Goal: Task Accomplishment & Management: Use online tool/utility

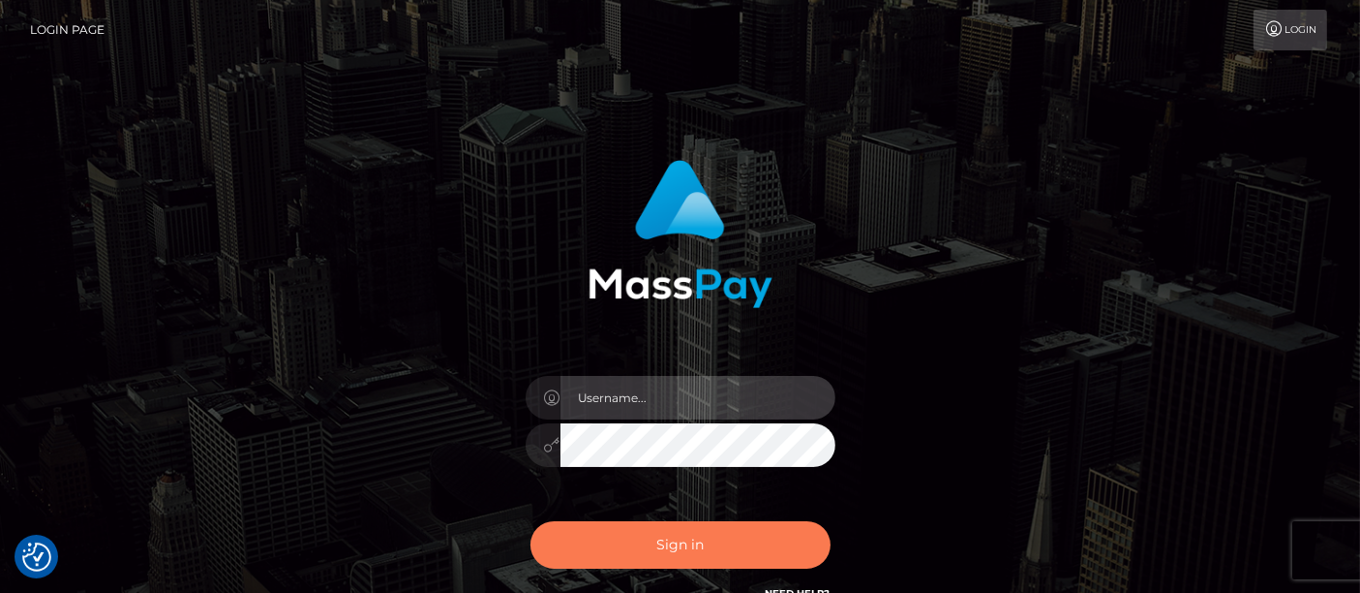
type input "matthew.wong"
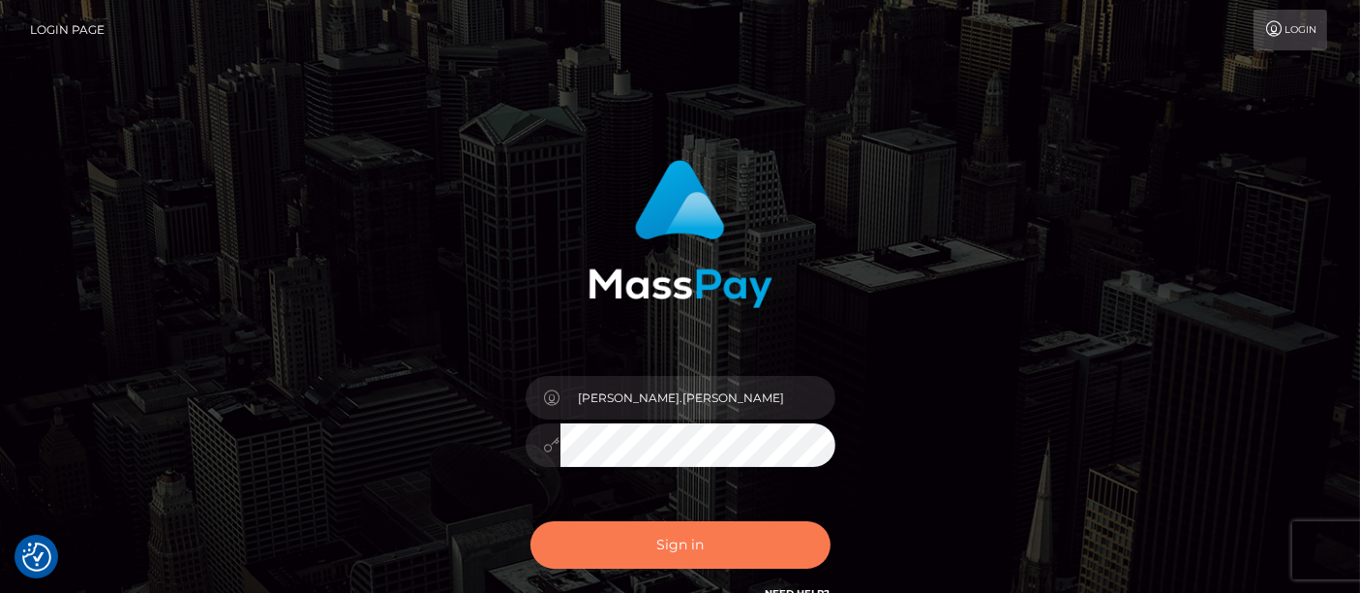
click at [690, 543] on button "Sign in" at bounding box center [681, 544] width 300 height 47
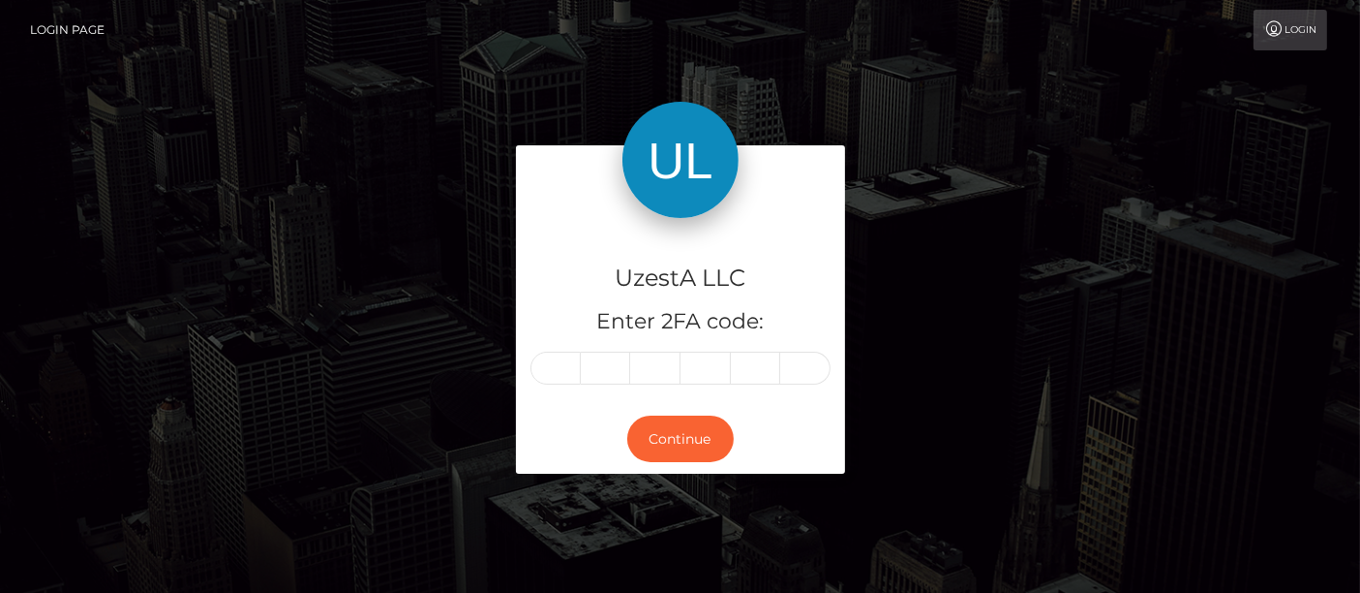
click at [557, 365] on input "text" at bounding box center [556, 367] width 50 height 33
type input "4"
type input "9"
type input "4"
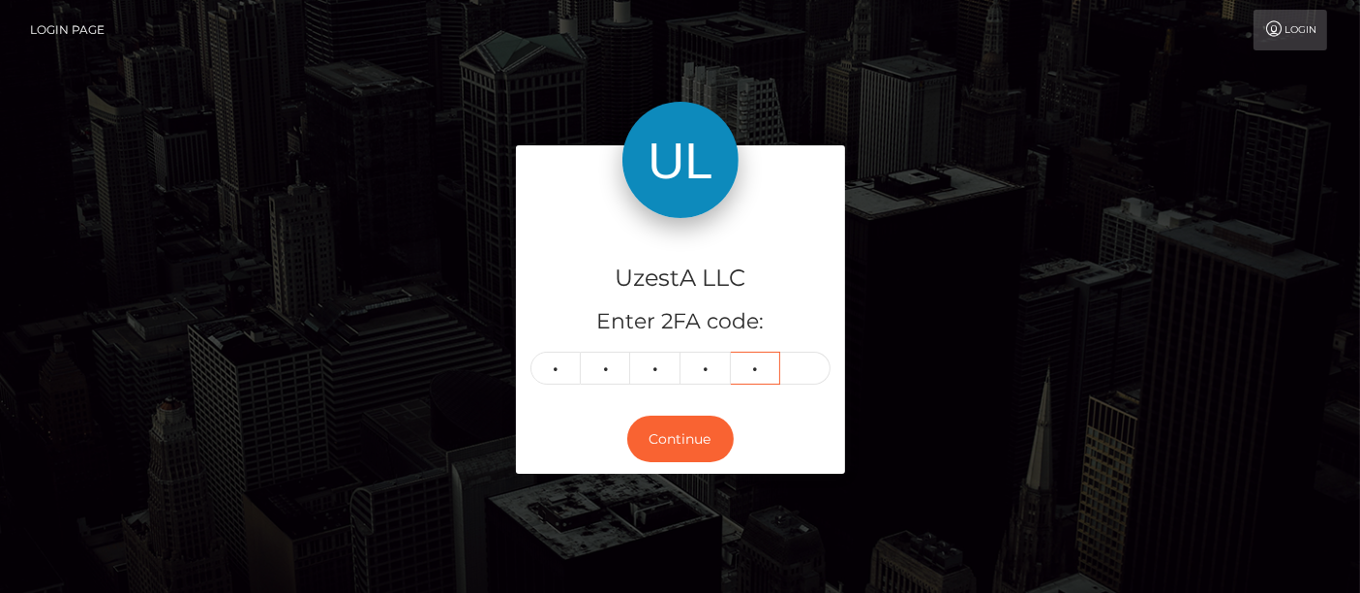
type input "5"
type input "0"
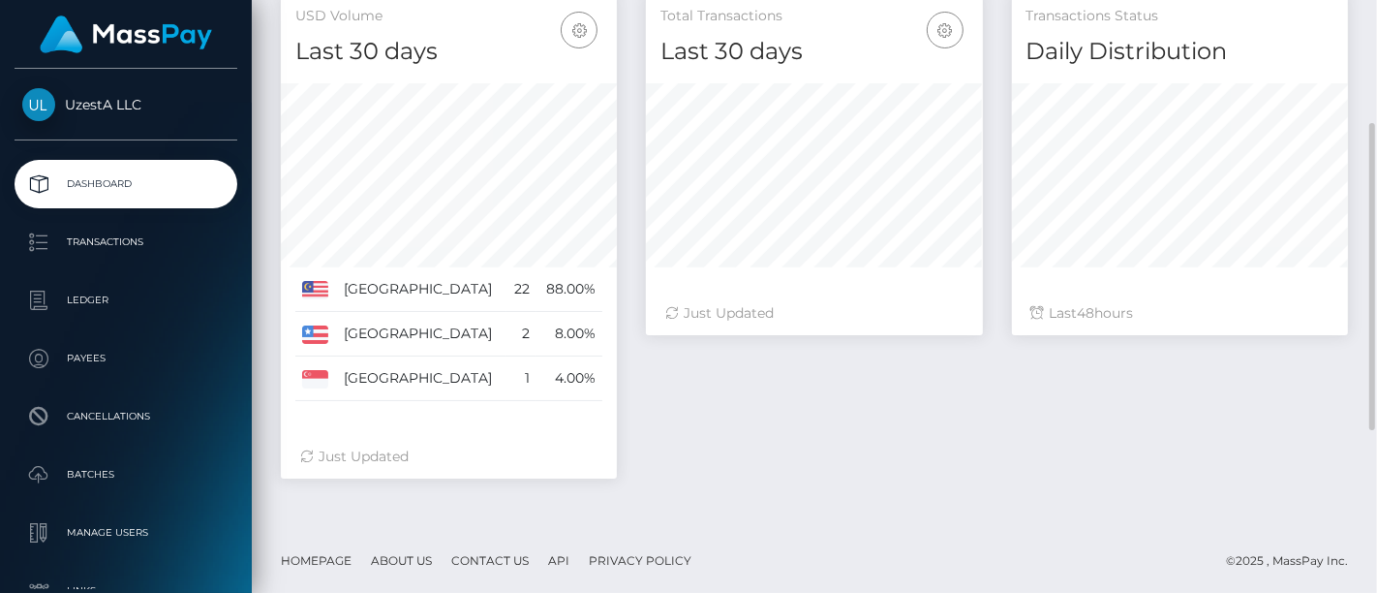
scroll to position [123, 0]
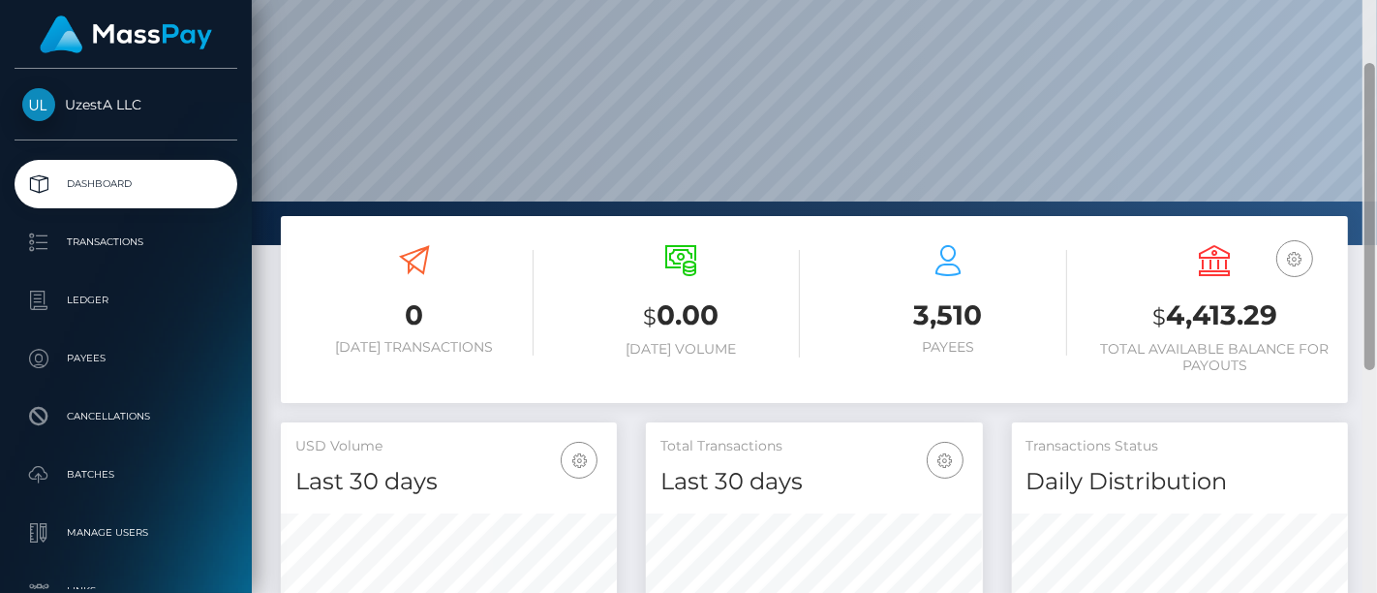
click at [1362, 329] on div at bounding box center [1369, 297] width 15 height 594
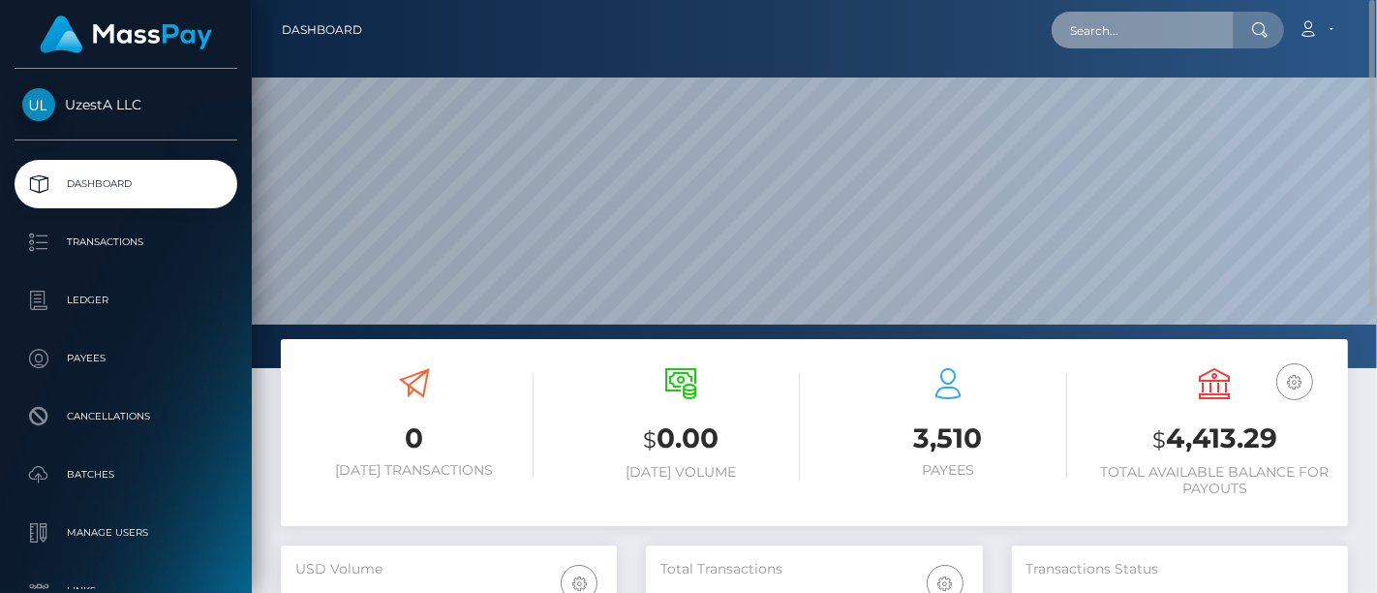
click at [1144, 37] on input "text" at bounding box center [1143, 30] width 182 height 37
paste input "8857437"
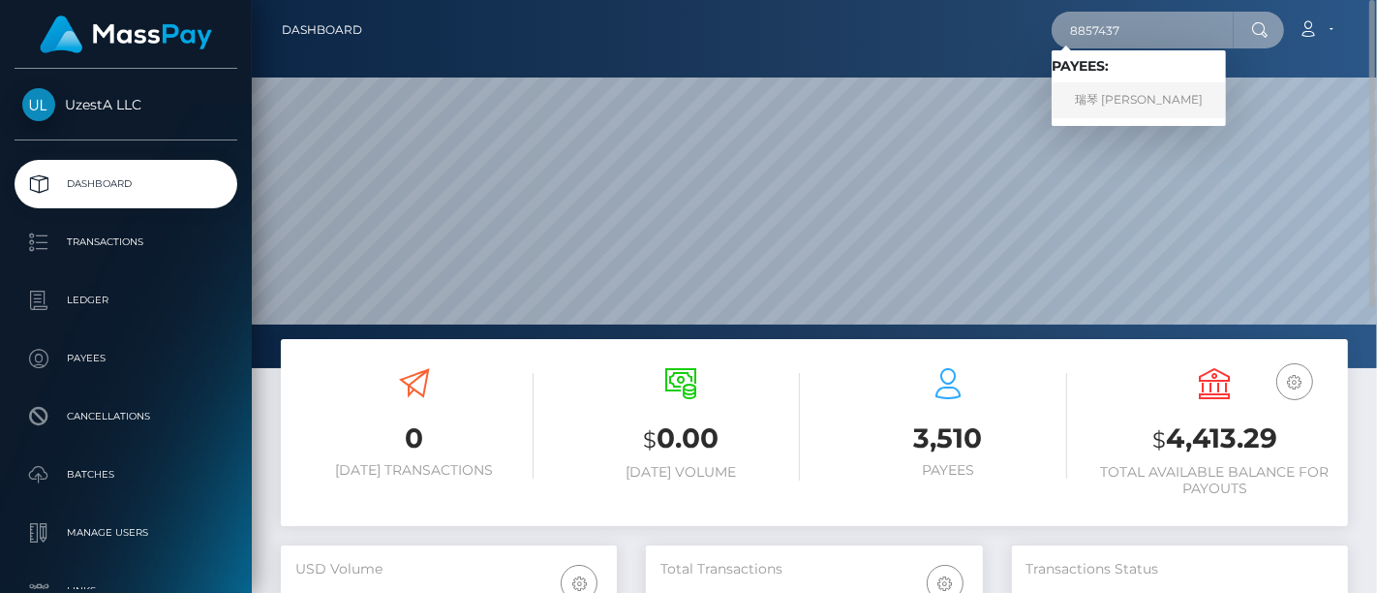
type input "8857437"
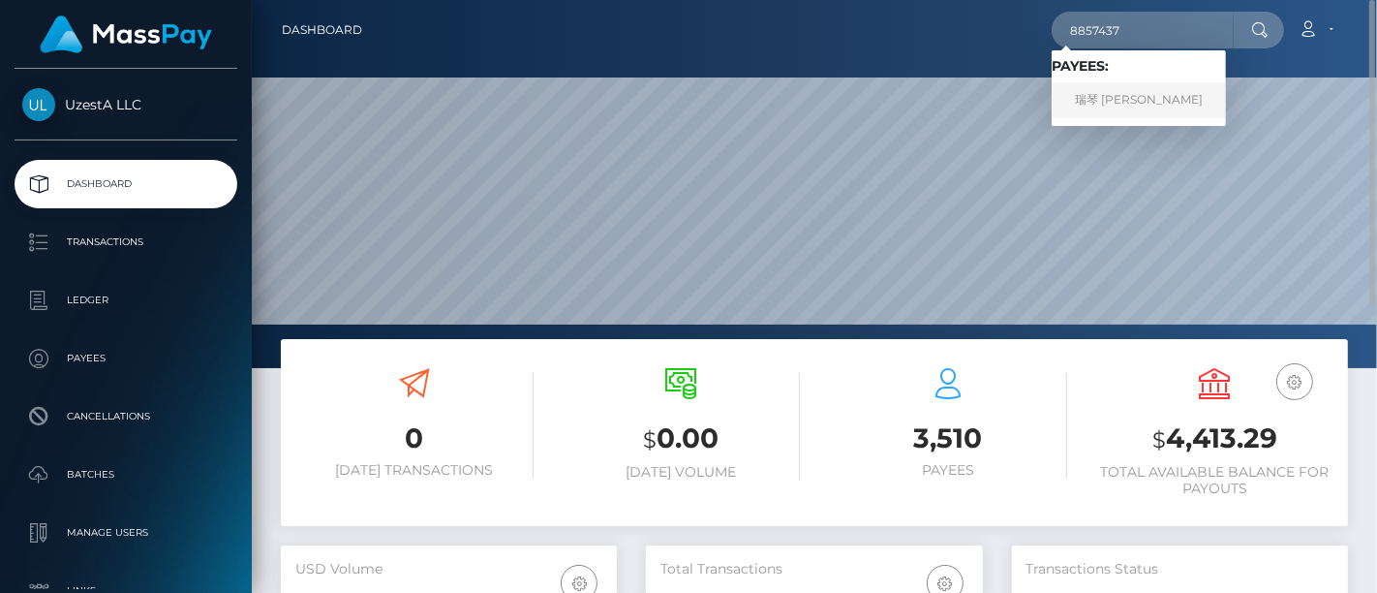
click at [1105, 105] on link "瑞琴 王溫" at bounding box center [1139, 100] width 174 height 36
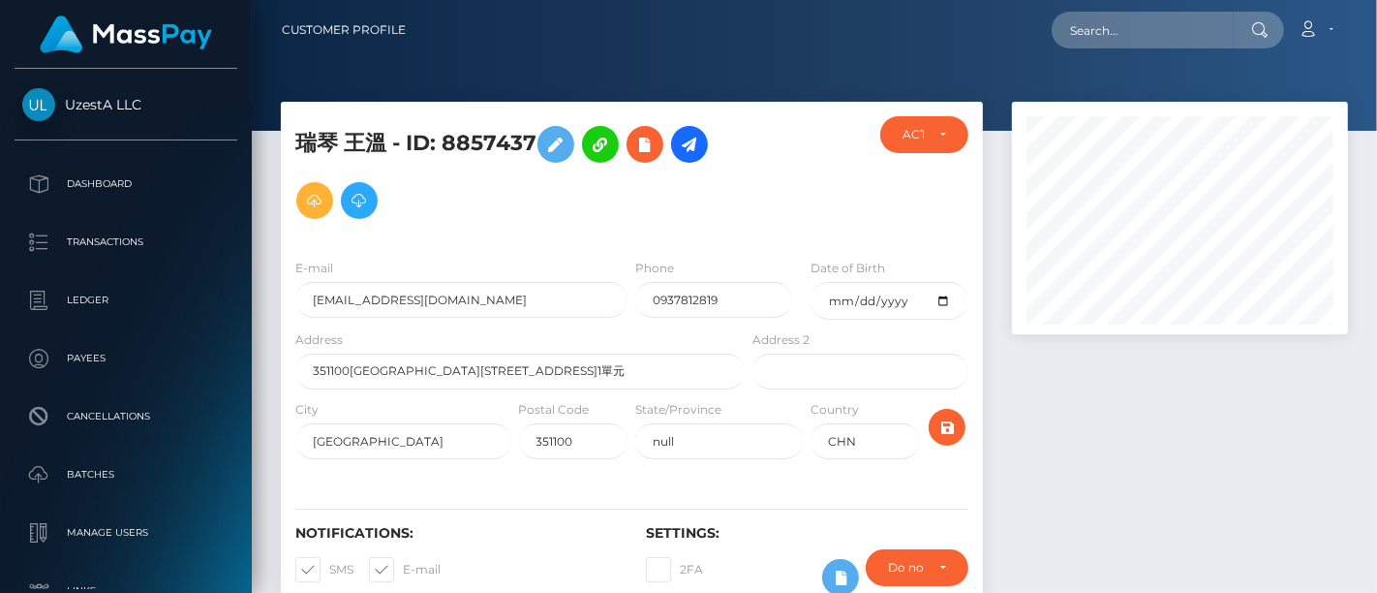
scroll to position [322, 0]
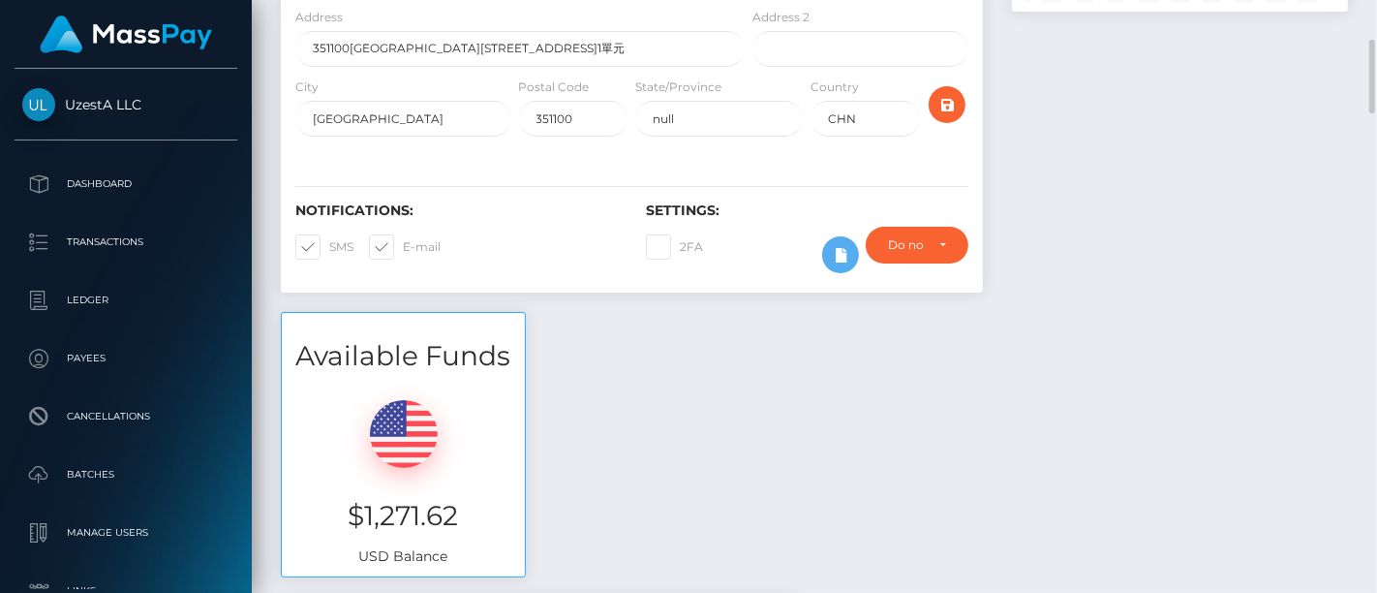
click at [481, 346] on h3 "Available Funds" at bounding box center [403, 356] width 243 height 38
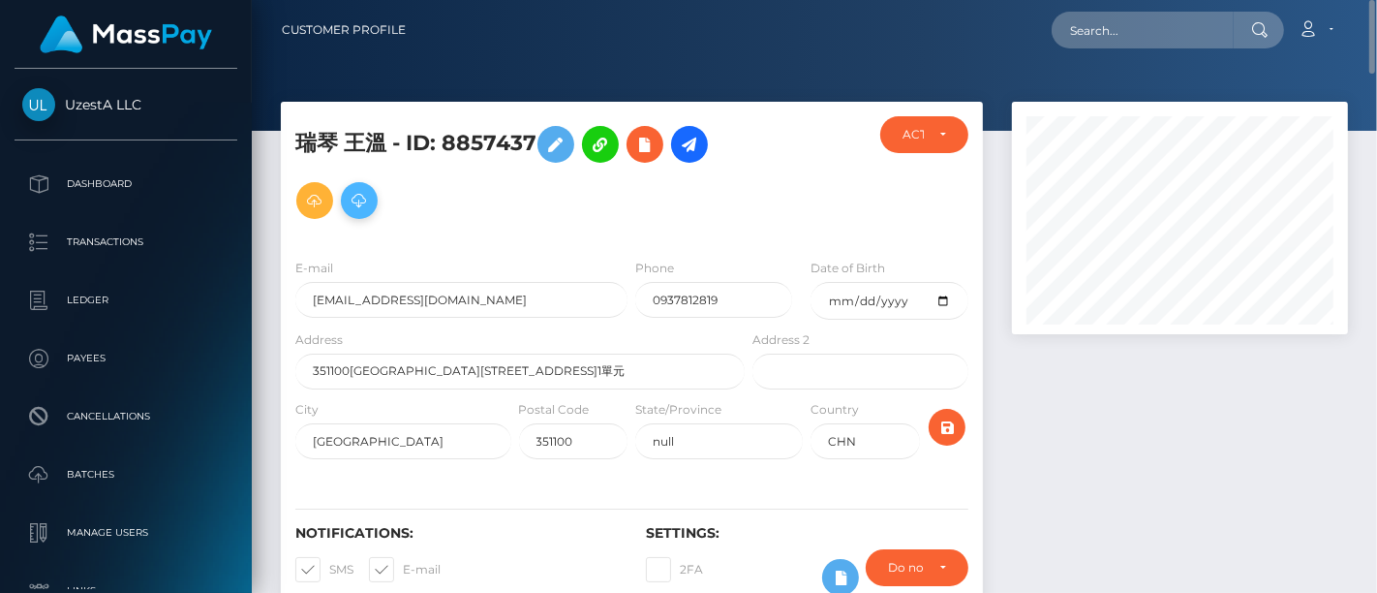
click at [366, 200] on icon at bounding box center [359, 201] width 23 height 24
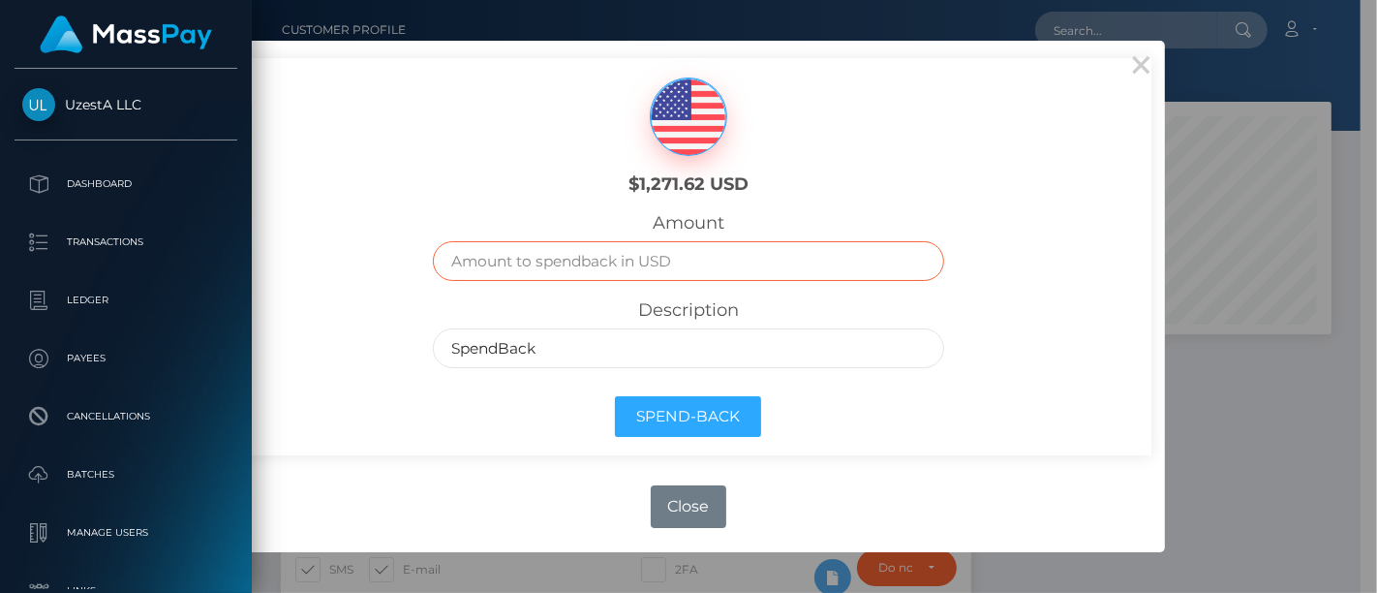
click at [523, 263] on input "text" at bounding box center [688, 261] width 510 height 40
paste input "1,270.64"
type input "1,270.64"
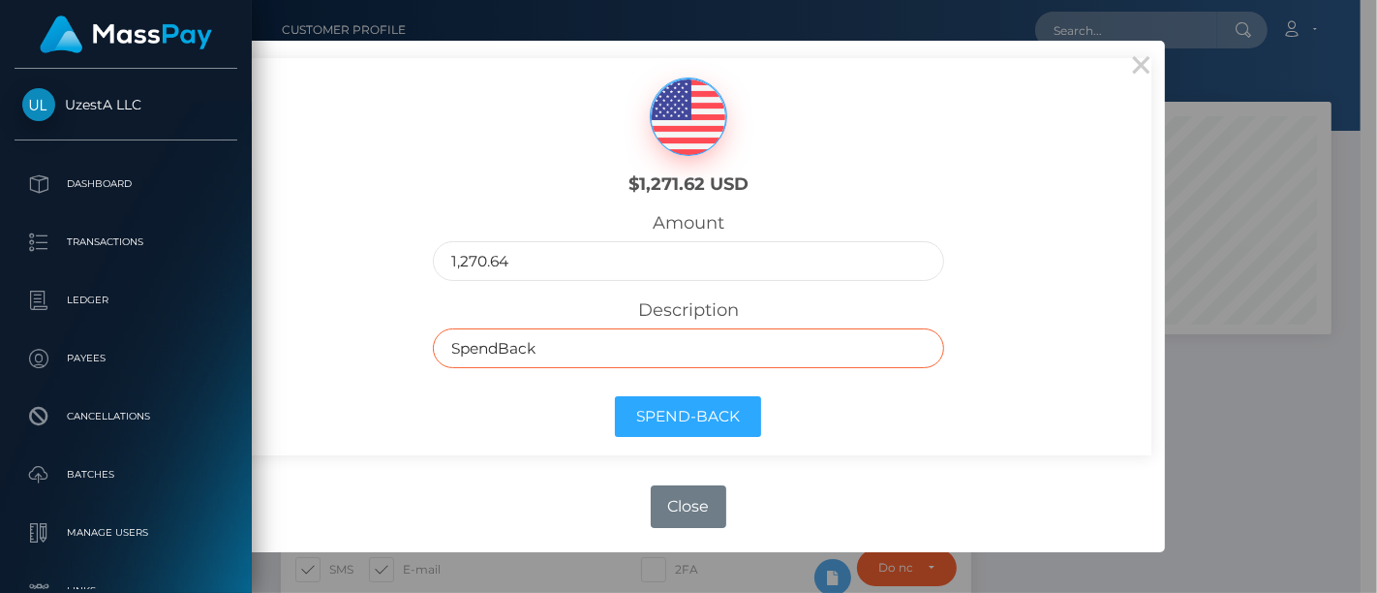
drag, startPoint x: 561, startPoint y: 350, endPoint x: 437, endPoint y: 361, distance: 124.5
click at [437, 361] on div "Description SpendBack" at bounding box center [688, 333] width 510 height 69
paste input "7726078 郑蔼莲"
type input "7726078 郑蔼莲"
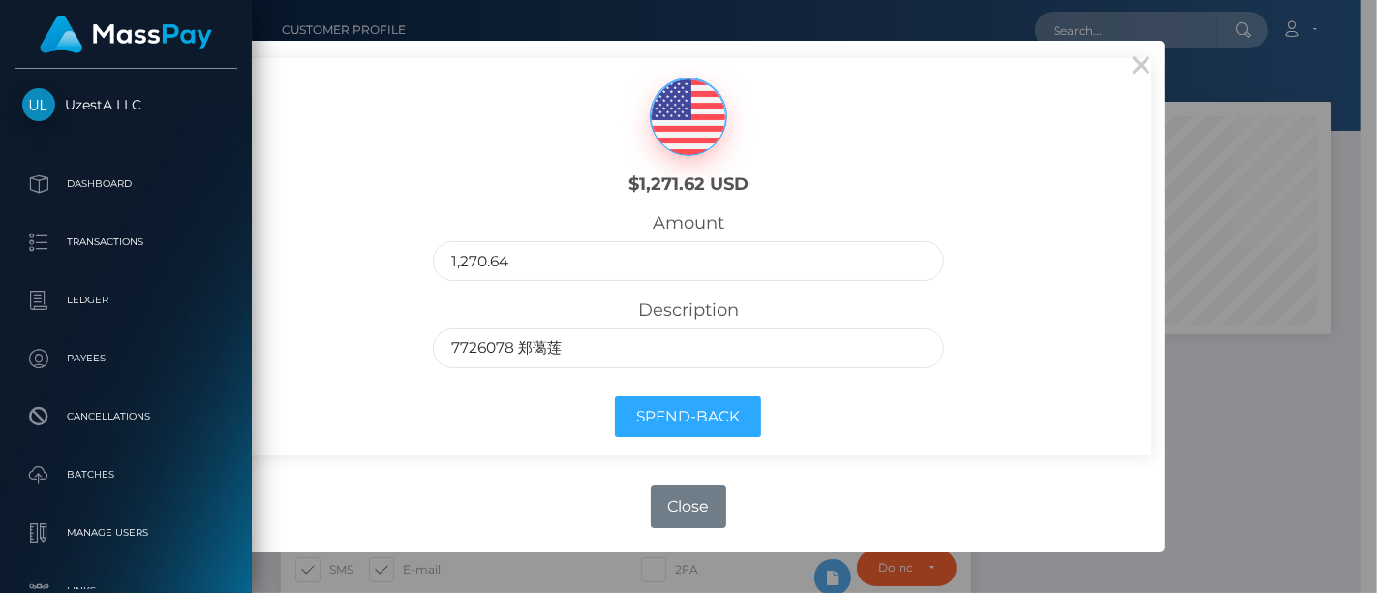
click at [501, 437] on div "Spend-Back" at bounding box center [687, 421] width 539 height 70
click at [1311, 378] on div "× $1,271.62 USD Amount 1,270.64 Description 7726078 郑蔼莲 Spend-Back OK No Close" at bounding box center [688, 296] width 1377 height 593
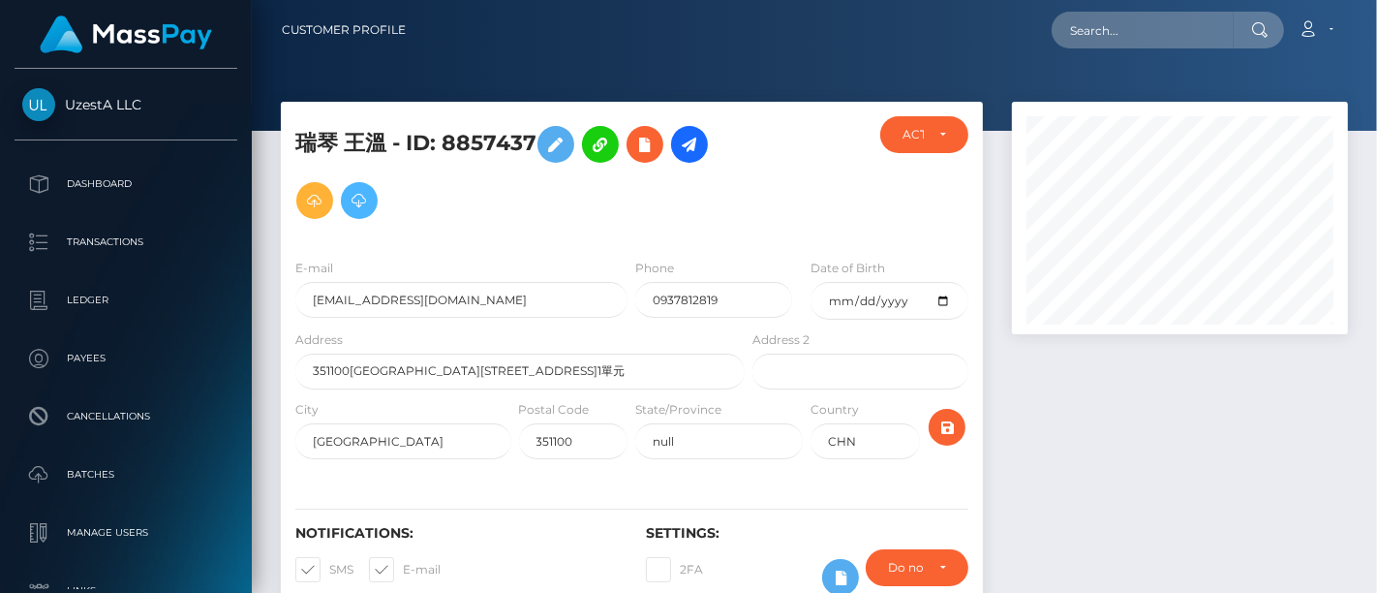
scroll to position [232, 336]
click at [359, 198] on icon at bounding box center [359, 201] width 23 height 24
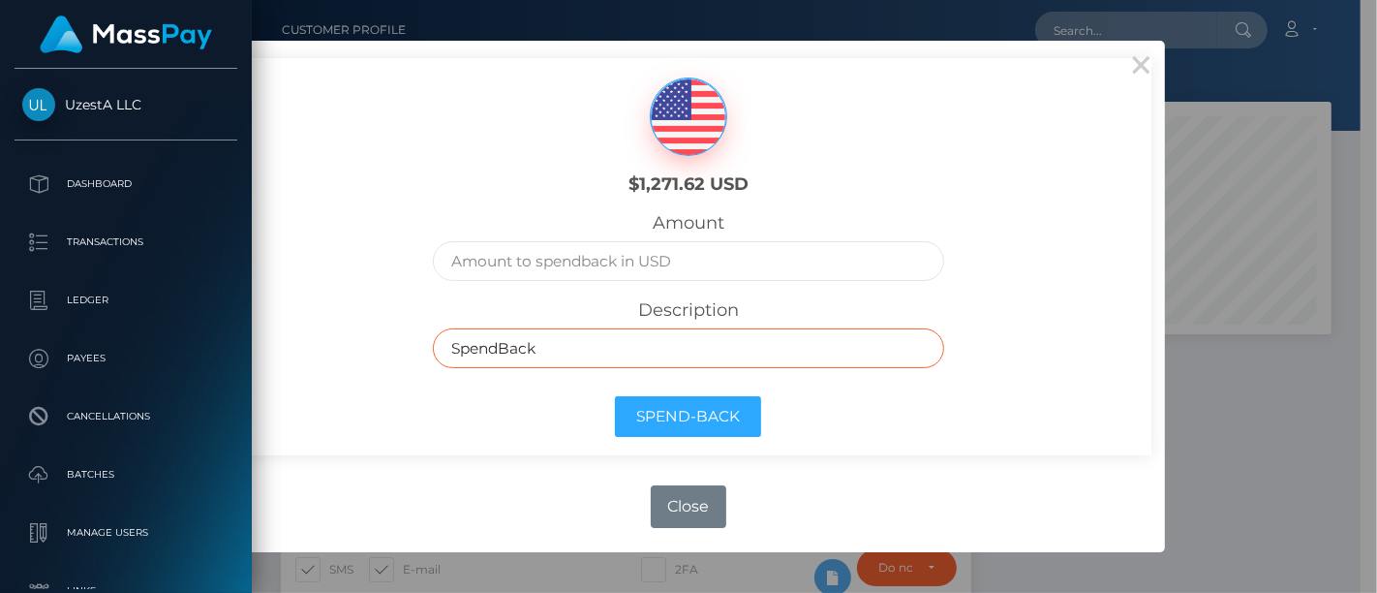
drag, startPoint x: 525, startPoint y: 357, endPoint x: 288, endPoint y: 403, distance: 241.6
click at [130, 355] on body "UzestA LLC Dashboard Transactions Ledger Payees Cancellations Links" at bounding box center [688, 296] width 1377 height 593
paste input "7726078 郑蔼莲"
type input "7726078 郑蔼莲"
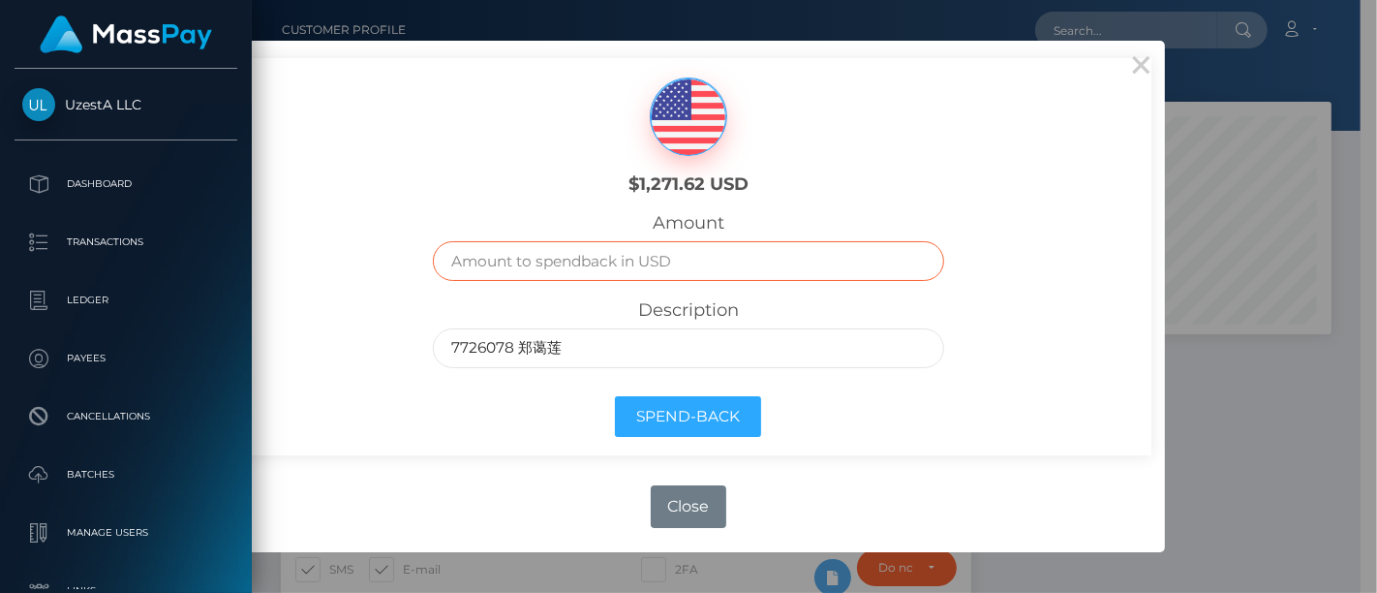
click at [556, 246] on input "text" at bounding box center [688, 261] width 510 height 40
paste input "1,270.64"
type input "1,270.64"
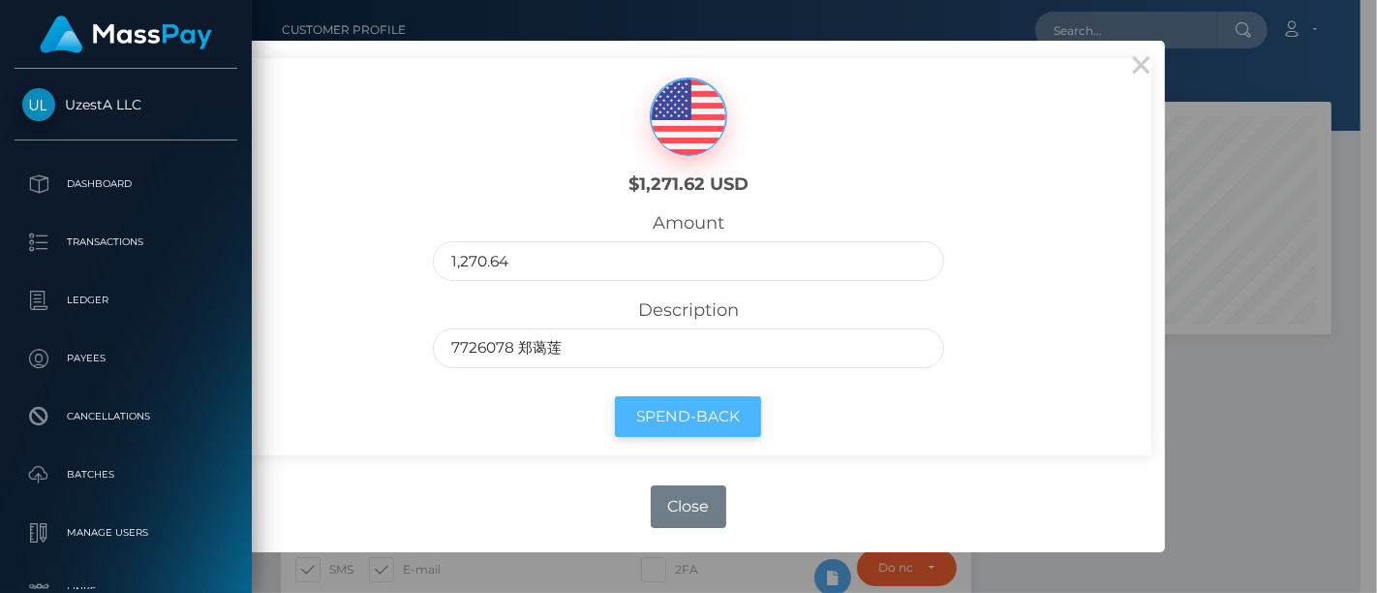
click at [697, 423] on button "Spend-Back" at bounding box center [688, 417] width 146 height 42
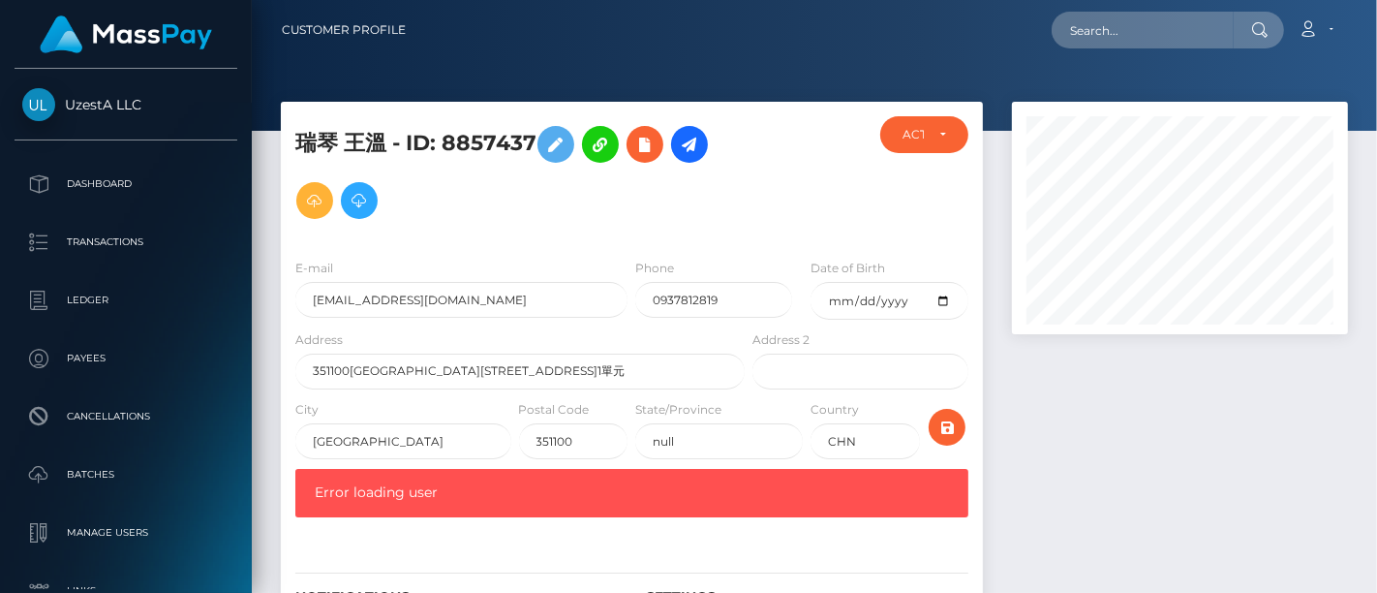
scroll to position [232, 336]
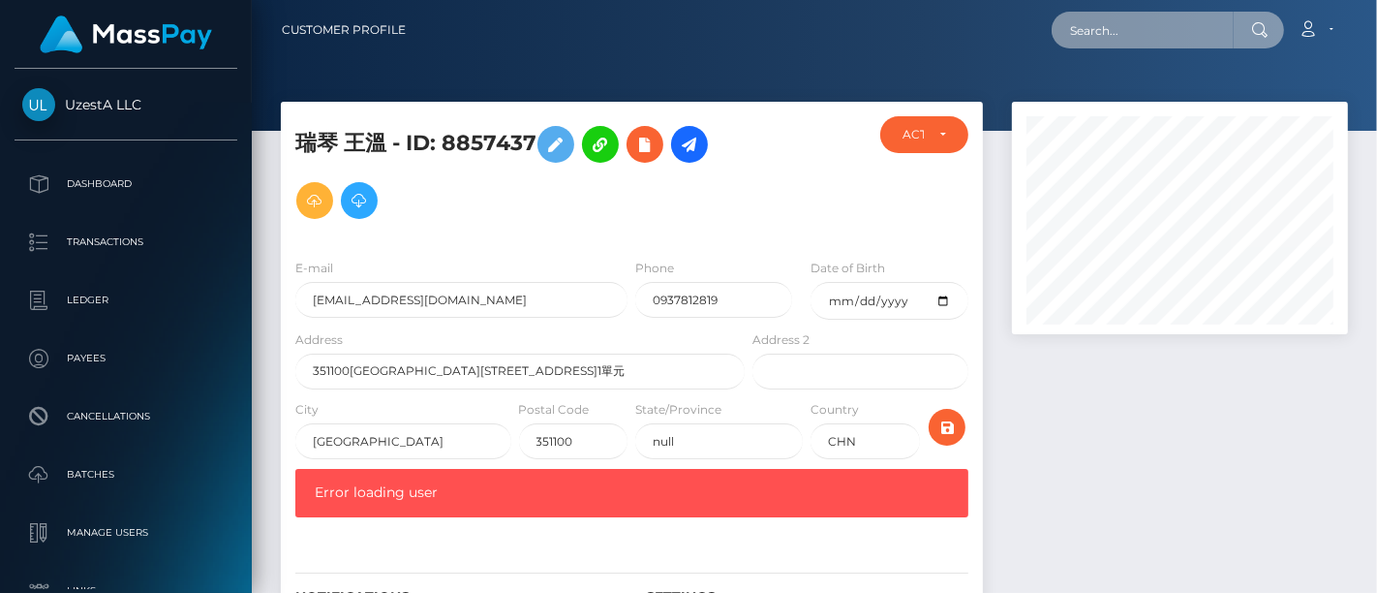
click at [1108, 39] on input "text" at bounding box center [1143, 30] width 182 height 37
click at [352, 199] on icon at bounding box center [359, 201] width 23 height 24
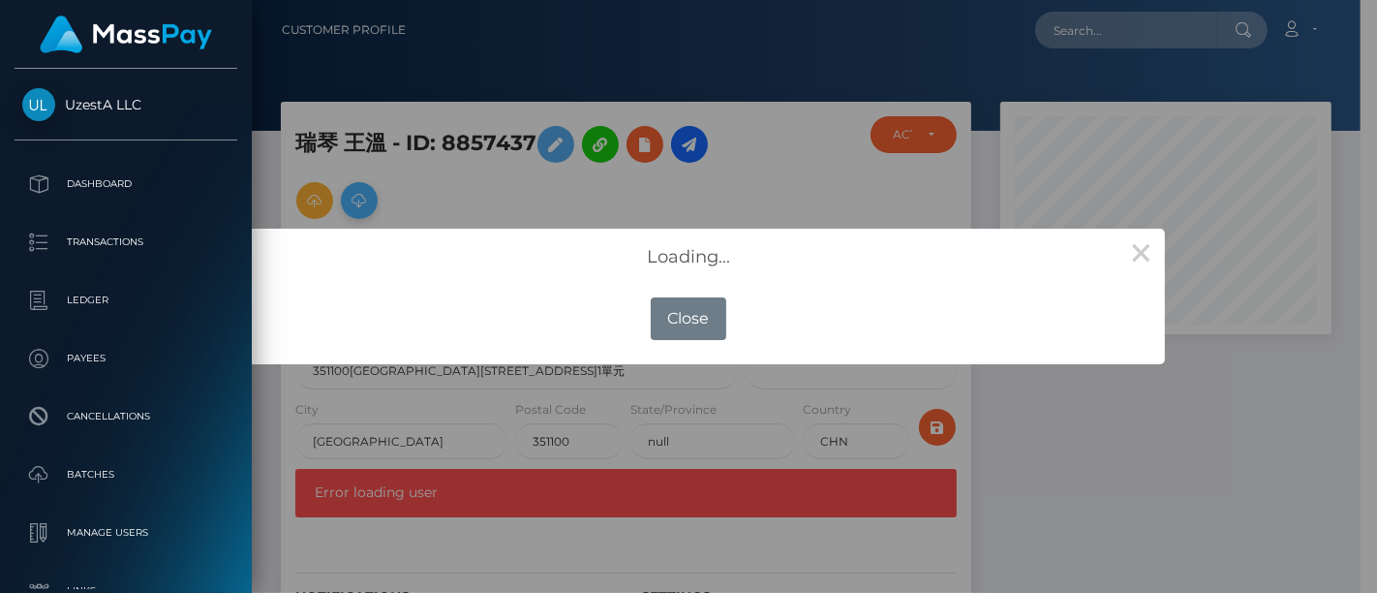
scroll to position [968055, 967956]
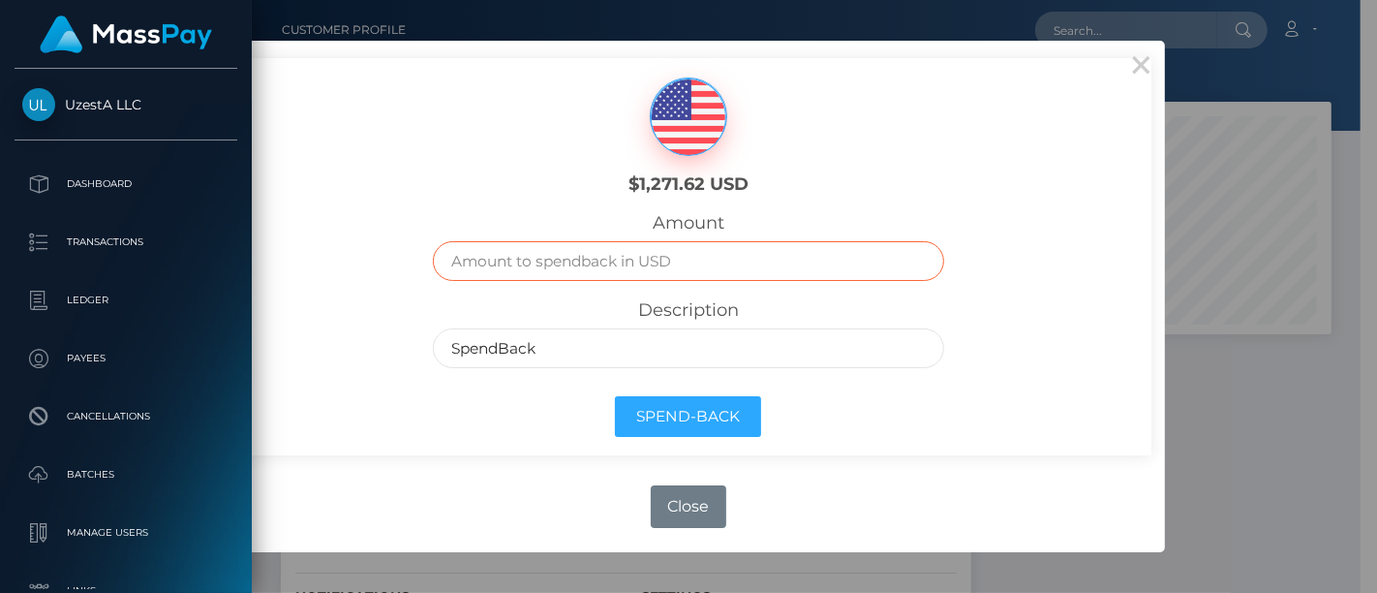
click at [586, 255] on input "text" at bounding box center [688, 261] width 510 height 40
paste input "1,270.64"
type input "1270.64"
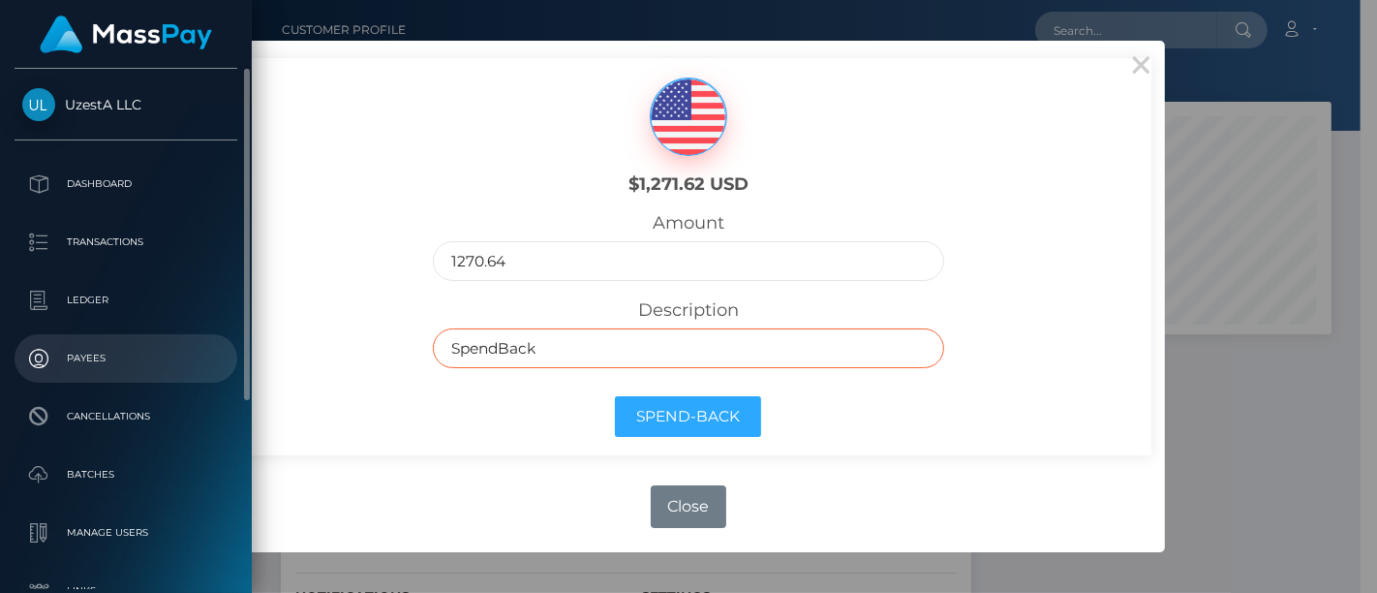
drag, startPoint x: 595, startPoint y: 339, endPoint x: 219, endPoint y: 333, distance: 376.7
click at [219, 333] on body "UzestA LLC Dashboard Transactions Ledger Payees Cancellations Links" at bounding box center [688, 296] width 1377 height 593
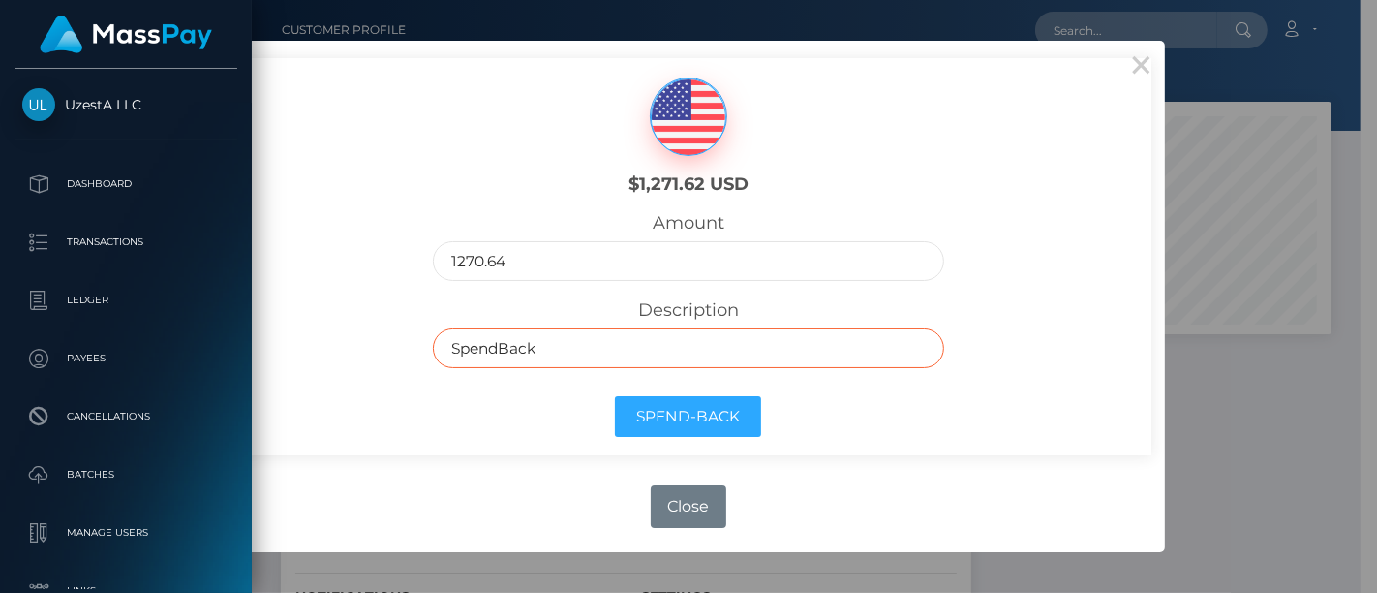
paste input "7726078 郑蔼莲"
type input "7726078 郑蔼莲"
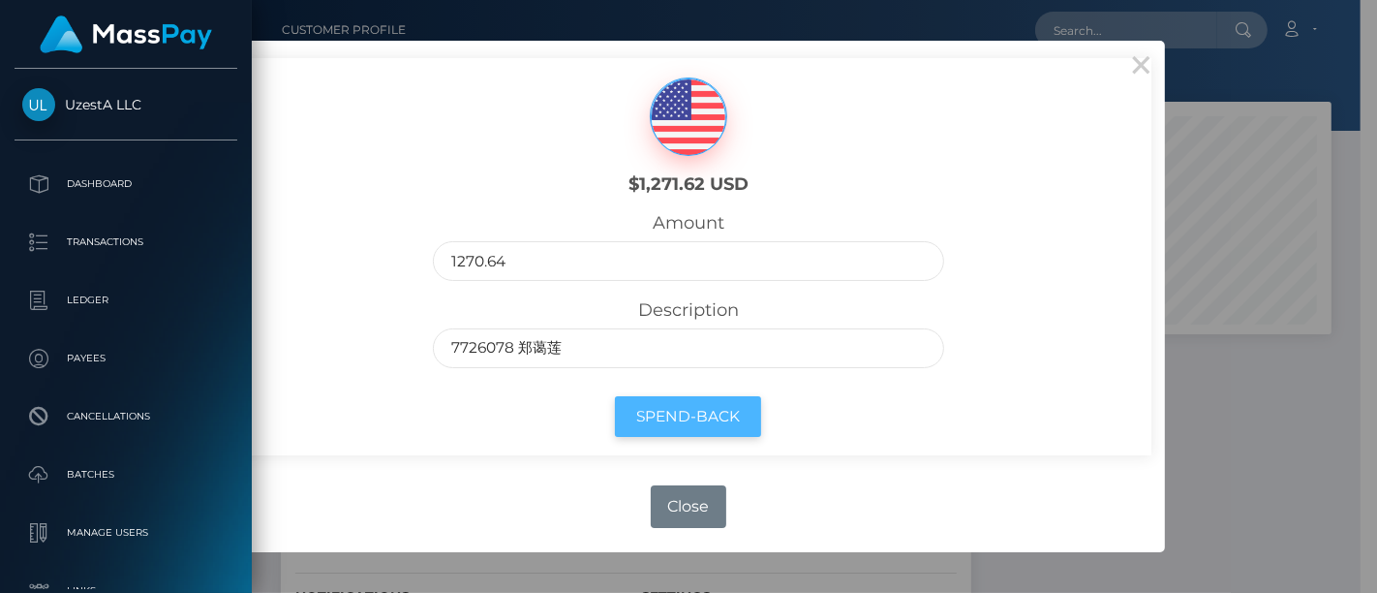
click at [699, 416] on button "Spend-Back" at bounding box center [688, 417] width 146 height 42
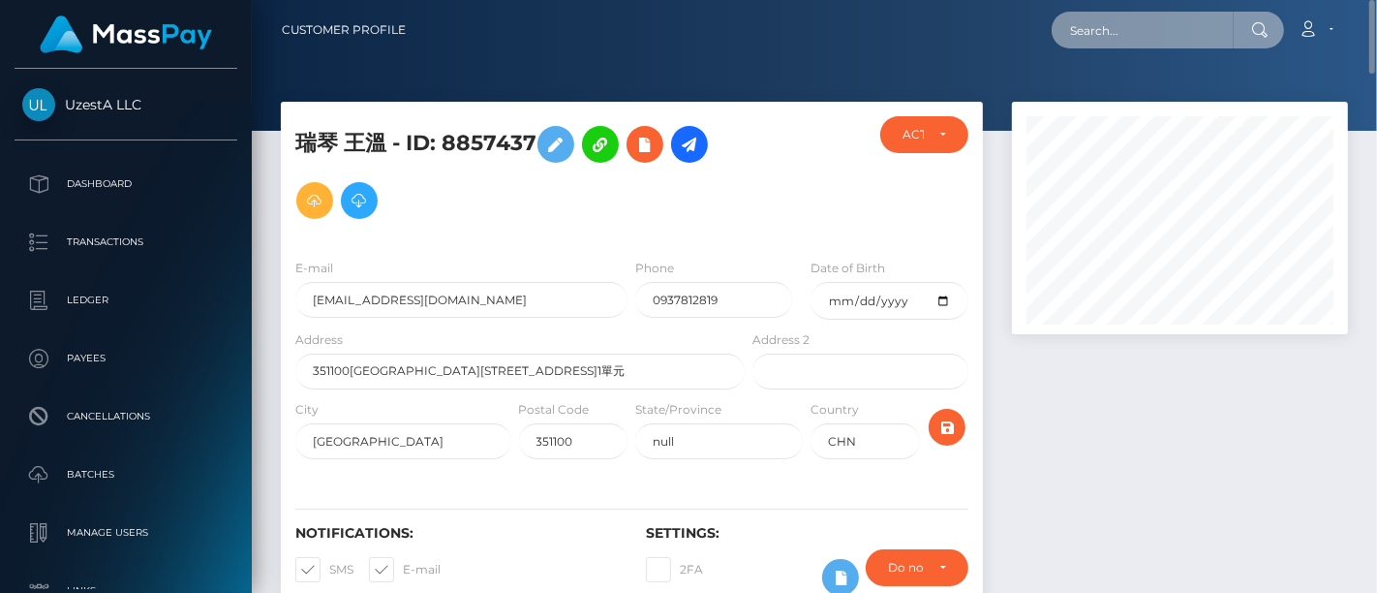
click at [1140, 34] on input "text" at bounding box center [1143, 30] width 182 height 37
paste input "2224058"
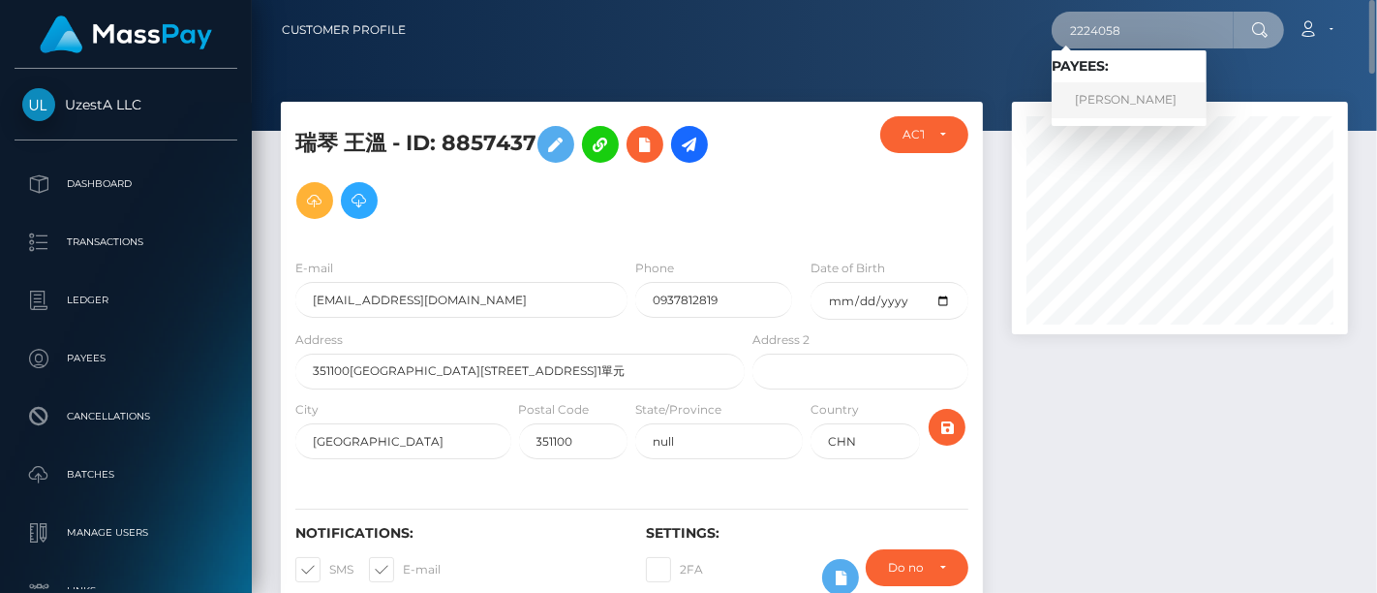
type input "2224058"
click at [1100, 98] on link "坤杰 李" at bounding box center [1129, 100] width 155 height 36
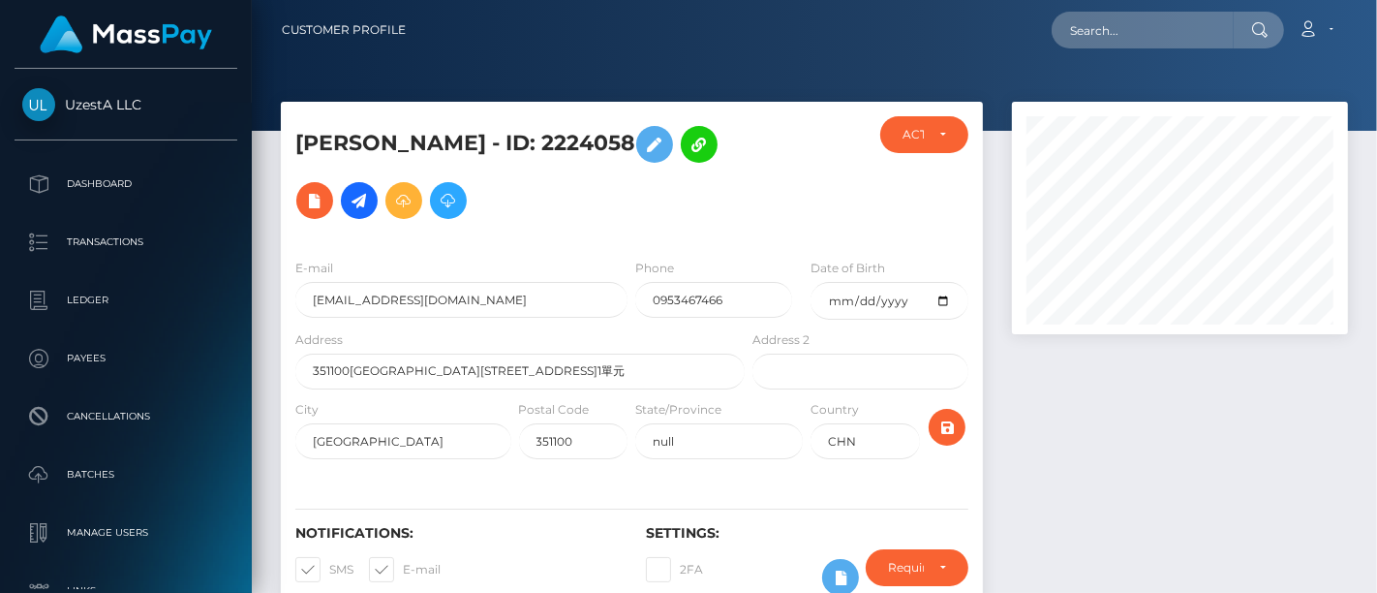
scroll to position [232, 336]
drag, startPoint x: 1186, startPoint y: 468, endPoint x: 1170, endPoint y: 446, distance: 26.9
click at [1186, 468] on div at bounding box center [1179, 368] width 365 height 533
click at [437, 192] on icon at bounding box center [448, 201] width 23 height 24
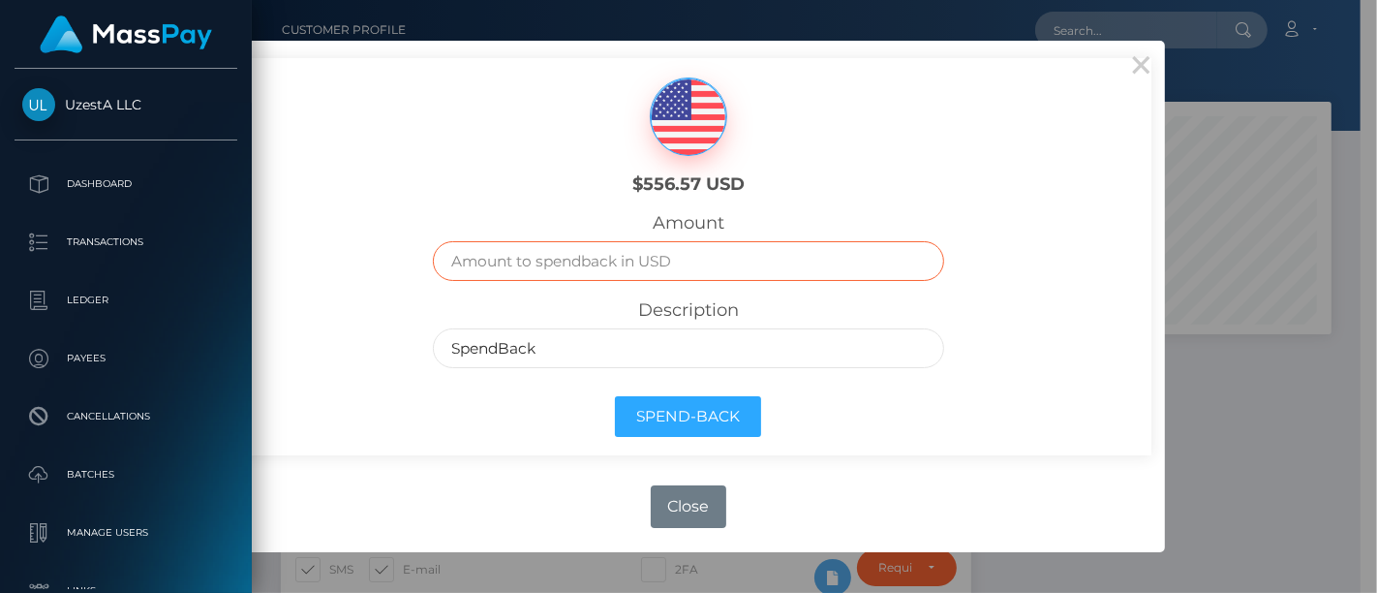
click at [560, 250] on input "text" at bounding box center [688, 261] width 510 height 40
paste input "556.57"
type input "556.57"
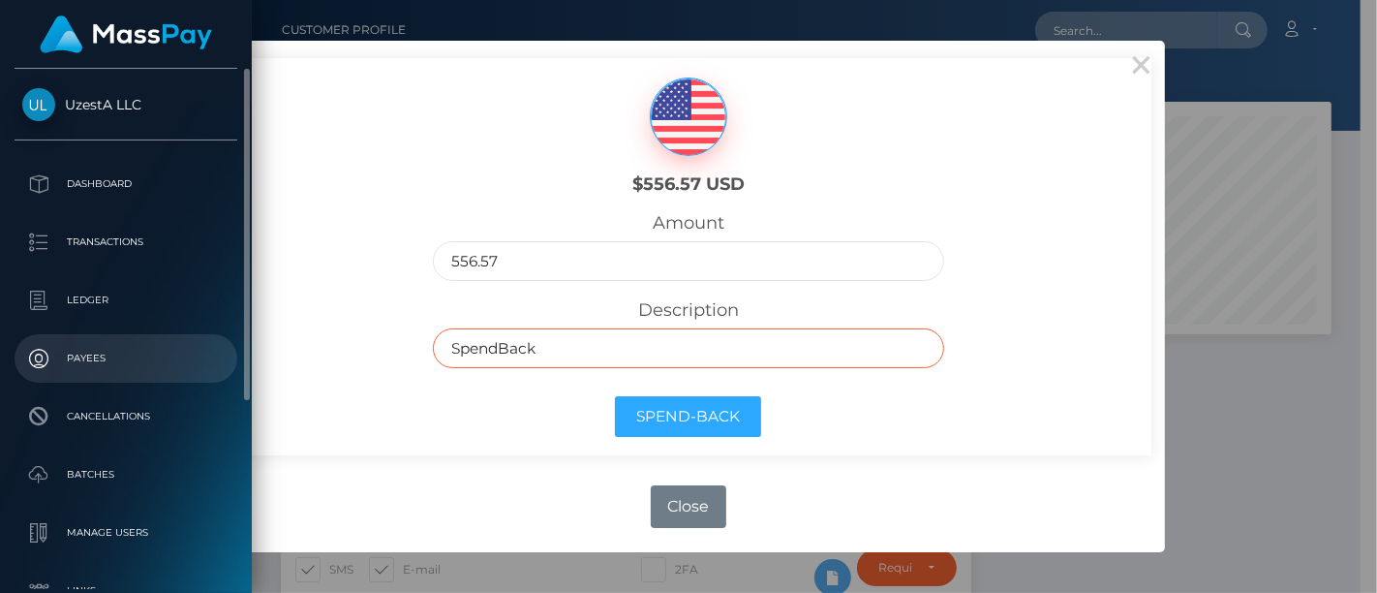
drag, startPoint x: 589, startPoint y: 337, endPoint x: 204, endPoint y: 363, distance: 385.3
click at [204, 363] on body "UzestA LLC Dashboard Transactions Ledger Payees Cancellations Links" at bounding box center [688, 296] width 1377 height 593
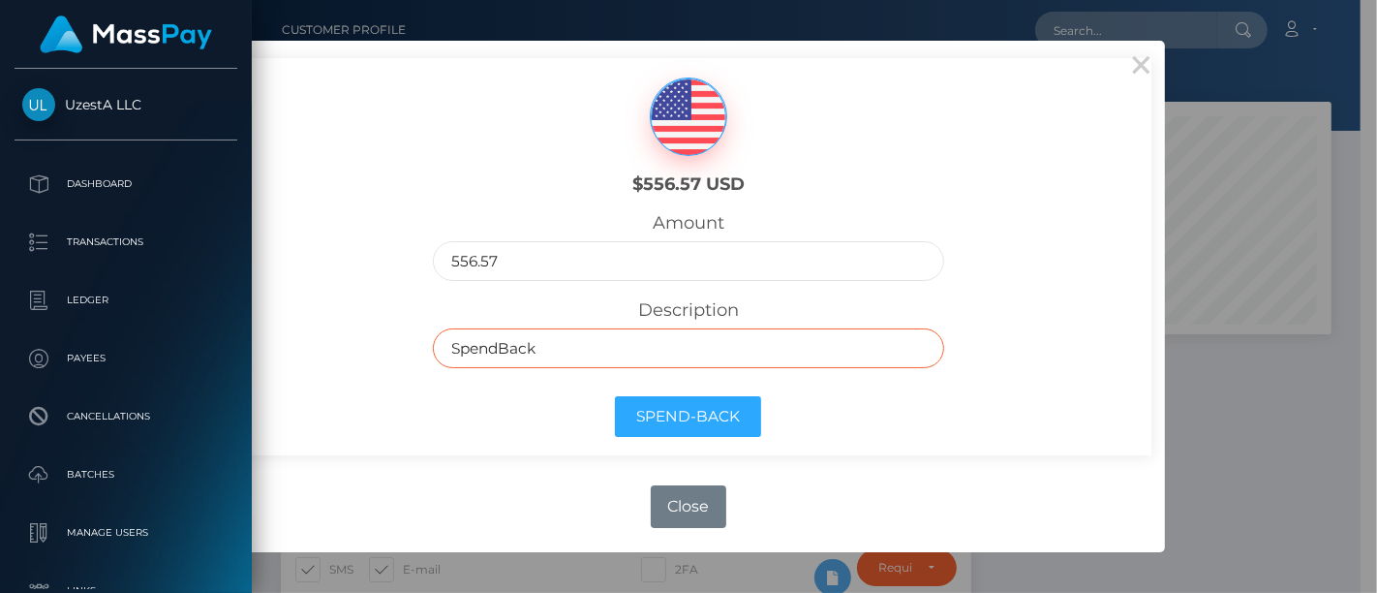
paste input "7726078 郑蔼莲"
type input "7726078 郑蔼莲"
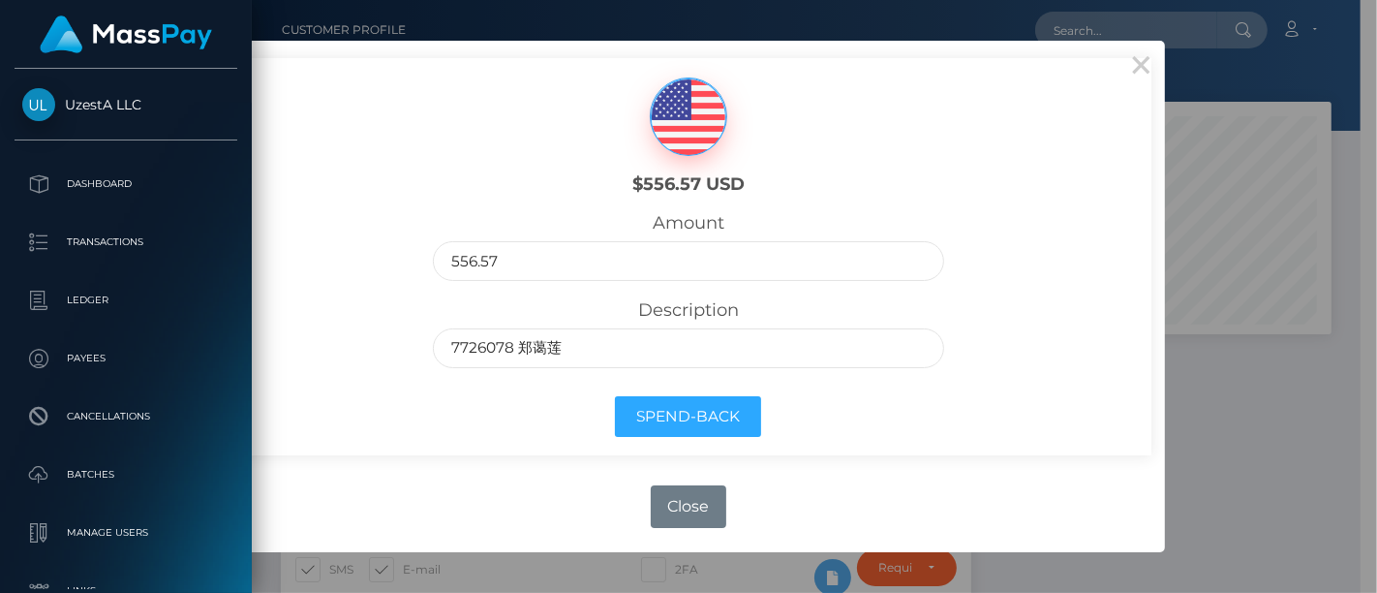
click at [451, 421] on div "Spend-Back" at bounding box center [687, 421] width 539 height 70
click at [675, 412] on button "Spend-Back" at bounding box center [688, 417] width 146 height 42
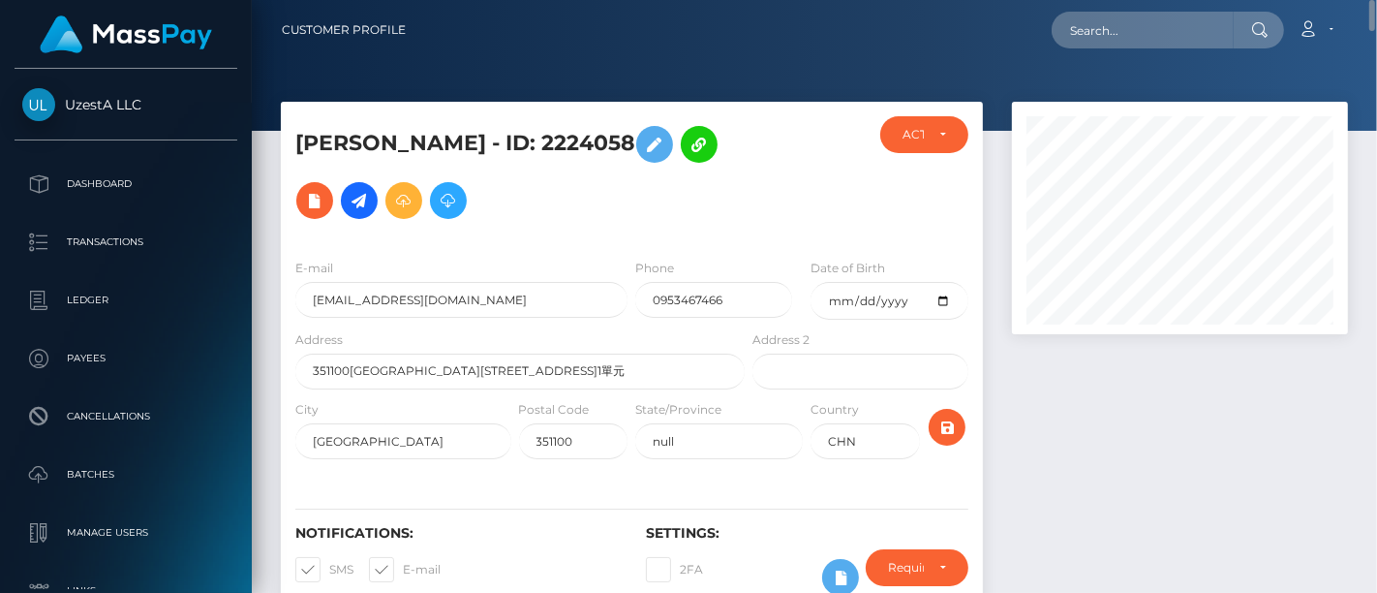
drag, startPoint x: 1323, startPoint y: 452, endPoint x: 1314, endPoint y: 385, distance: 67.4
click at [1322, 448] on div at bounding box center [1179, 368] width 365 height 533
click at [1147, 27] on input "text" at bounding box center [1143, 30] width 182 height 37
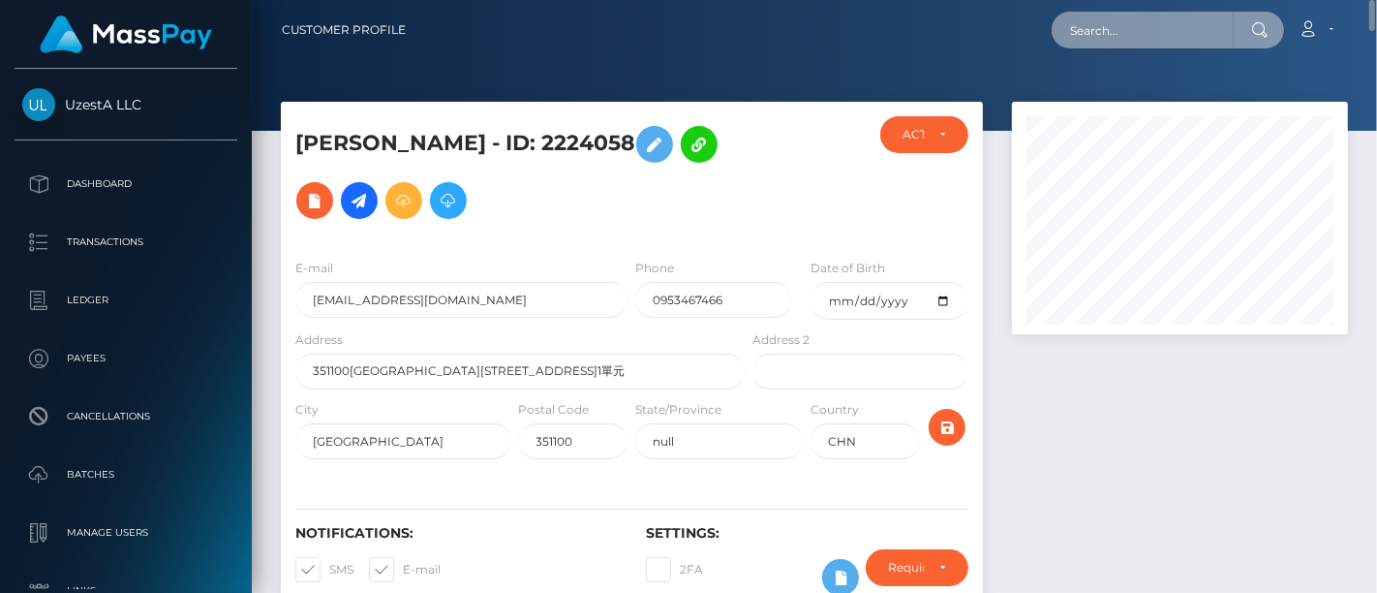
paste input "[PERSON_NAME]"
type input "周"
click at [1164, 24] on input "text" at bounding box center [1143, 30] width 182 height 37
paste input "4892180"
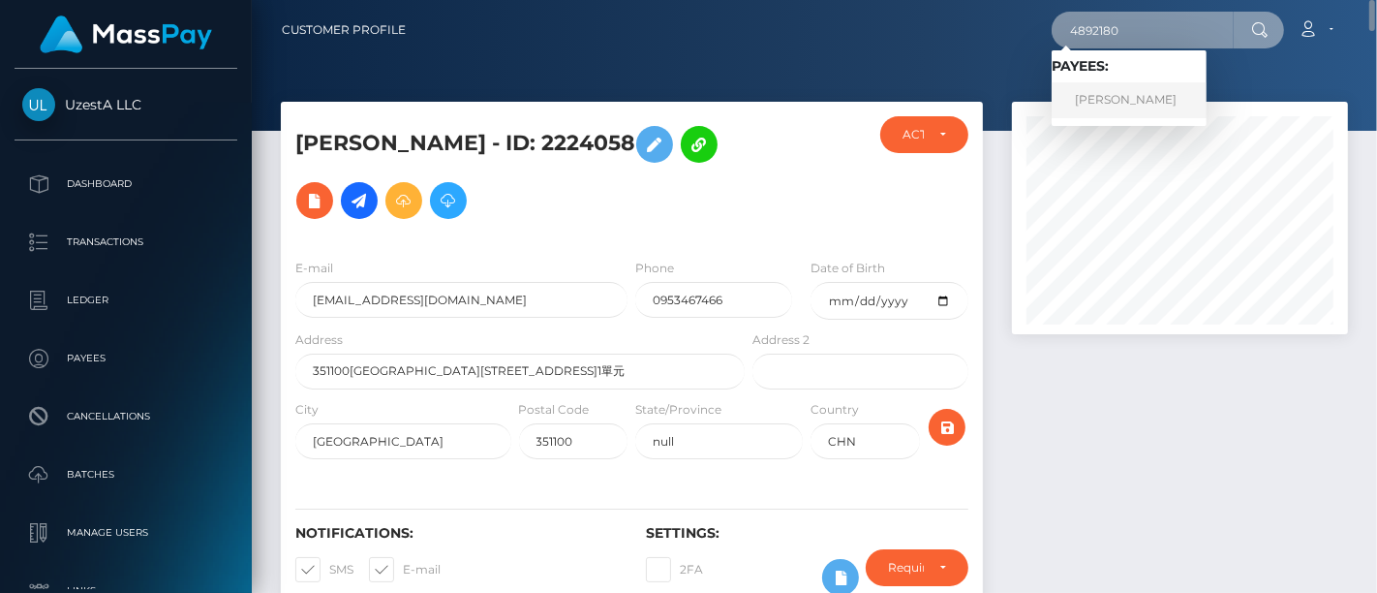
type input "4892180"
click at [1100, 95] on link "[PERSON_NAME]" at bounding box center [1129, 100] width 155 height 36
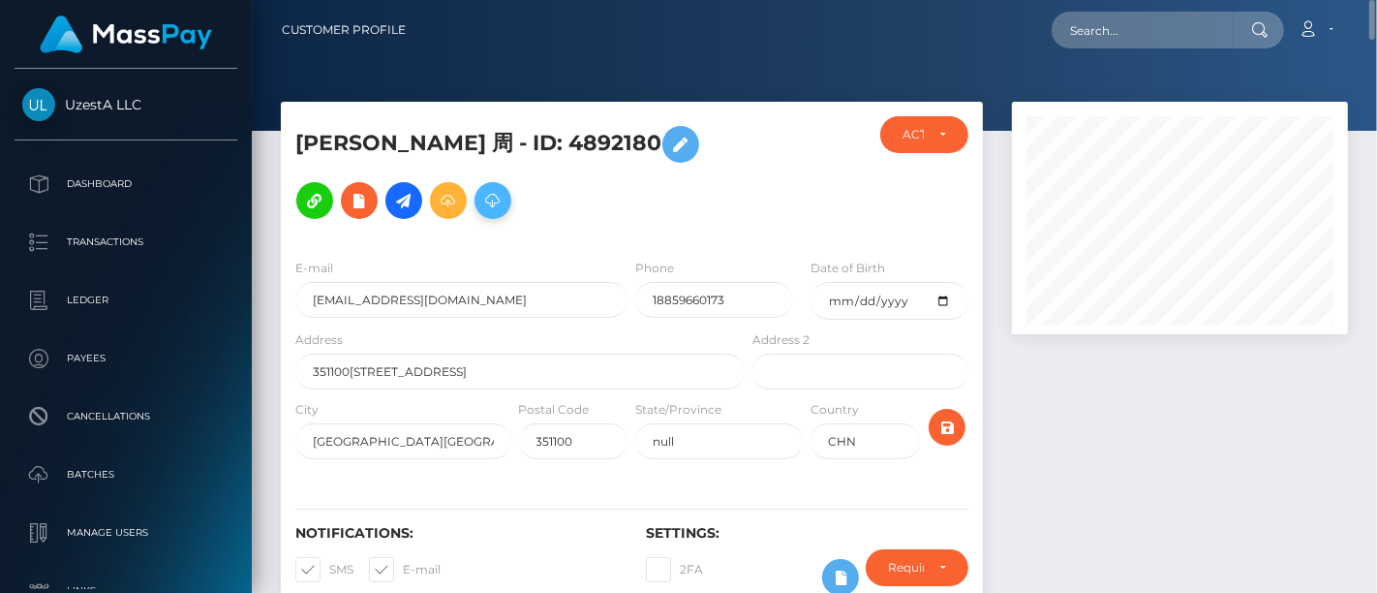
click at [481, 205] on icon at bounding box center [492, 201] width 23 height 24
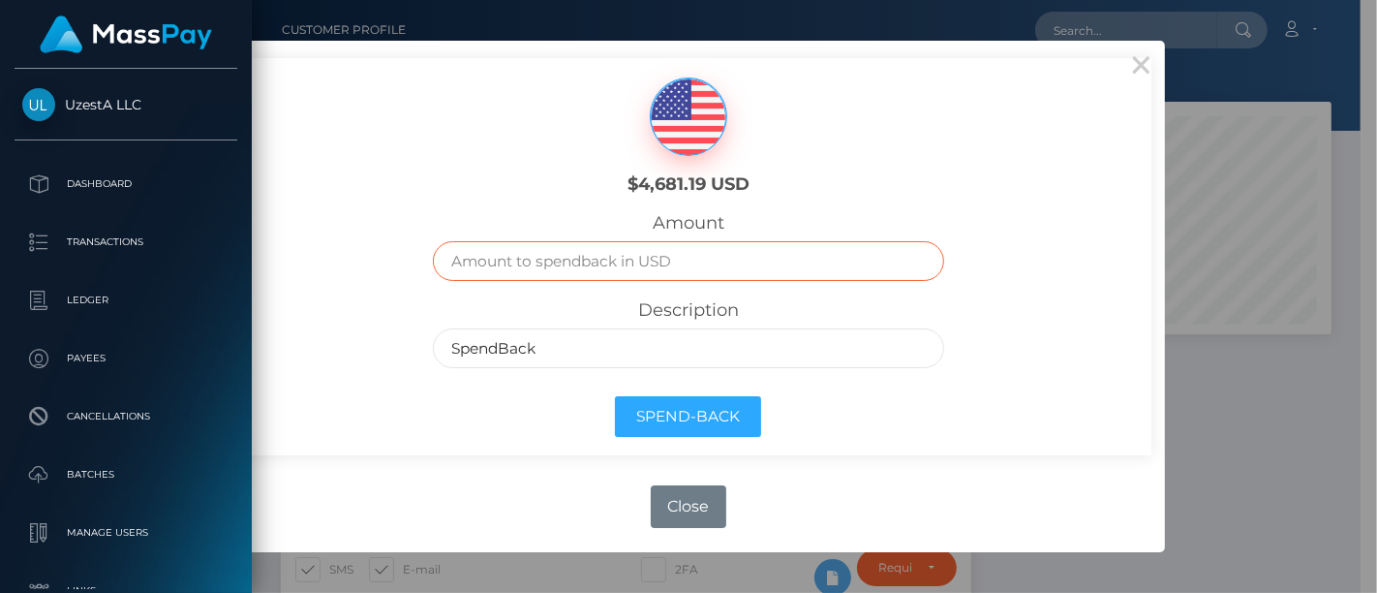
click at [587, 249] on input "text" at bounding box center [688, 261] width 510 height 40
paste input "3172.79"
type input "3172.79"
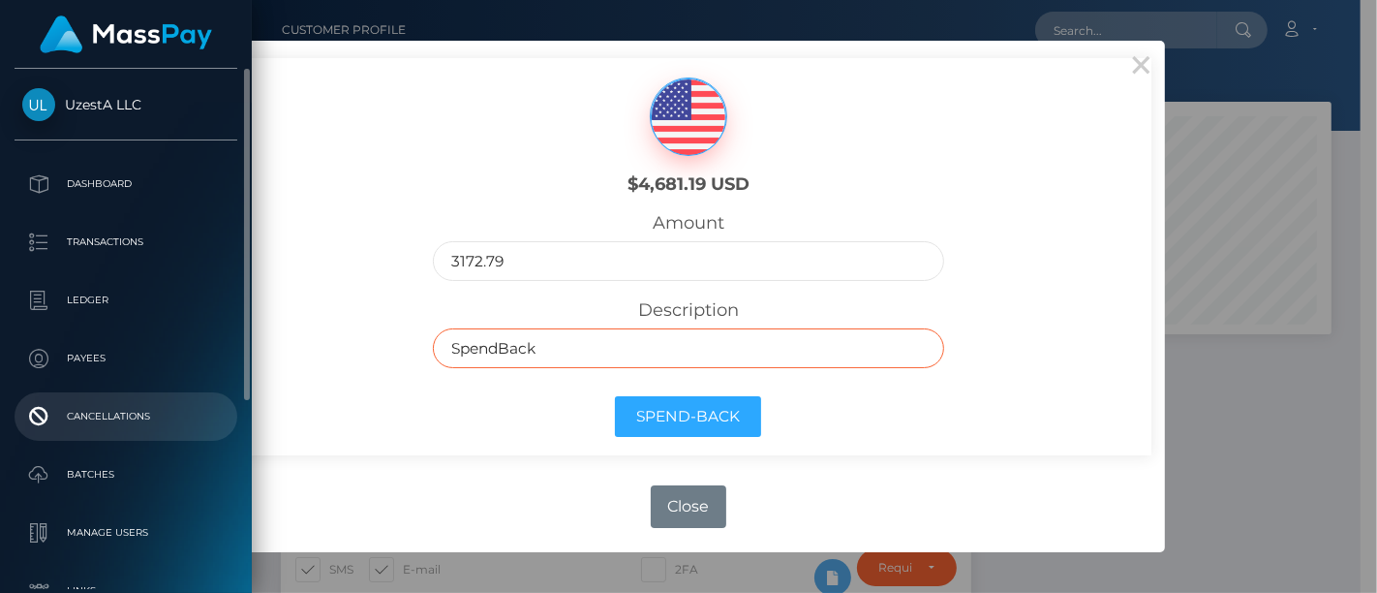
drag, startPoint x: 565, startPoint y: 353, endPoint x: 160, endPoint y: 397, distance: 408.0
click at [160, 397] on body "UzestA LLC Dashboard Transactions Ledger Payees Cancellations Links" at bounding box center [688, 296] width 1377 height 593
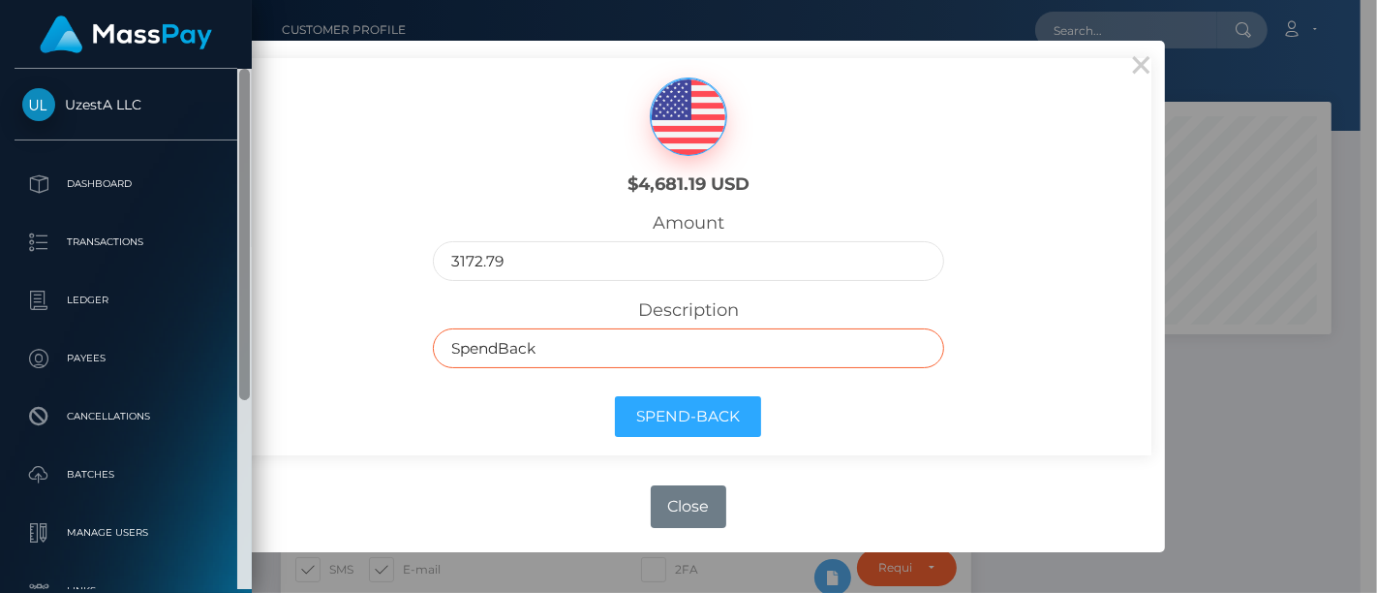
paste input "7726078 郑蔼莲"
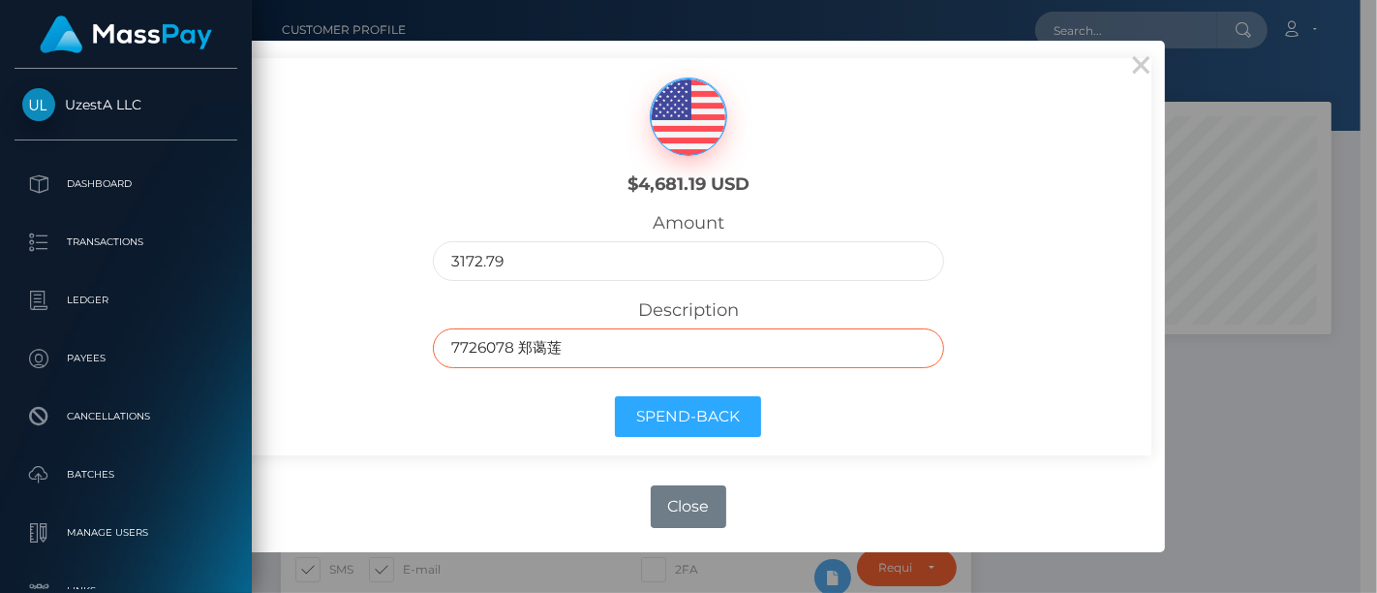
type input "7726078 郑蔼莲"
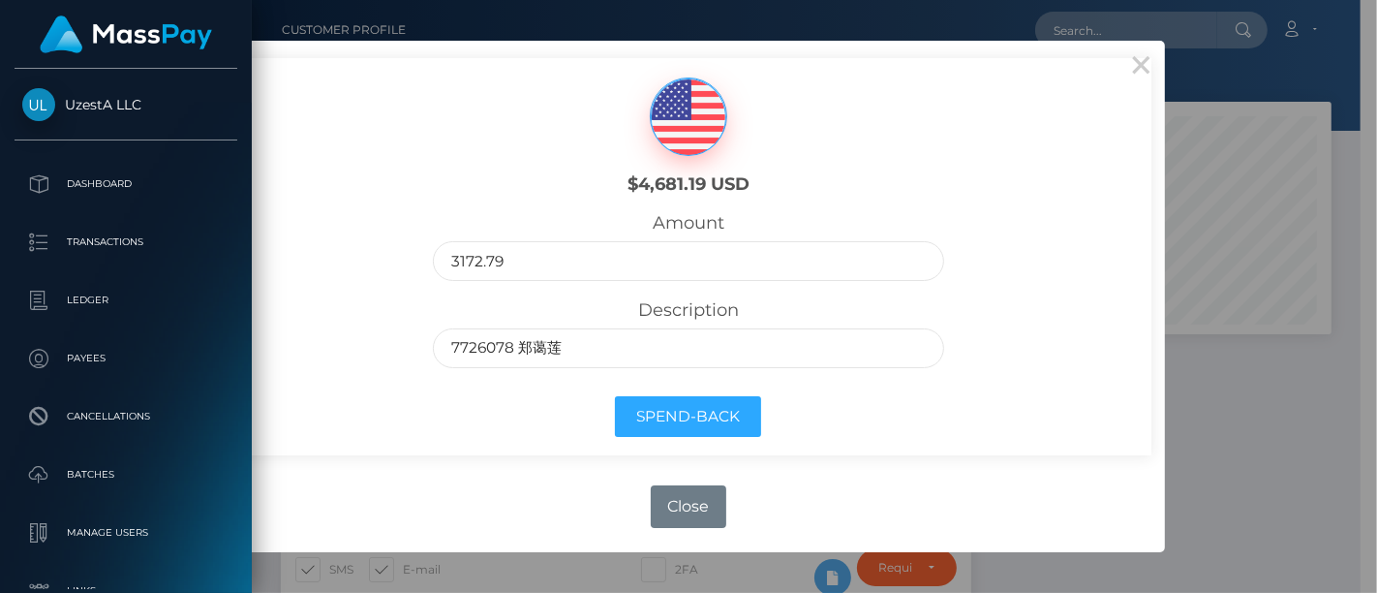
click at [506, 448] on div "Spend-Back" at bounding box center [687, 421] width 539 height 70
click at [721, 411] on button "Spend-Back" at bounding box center [688, 417] width 146 height 42
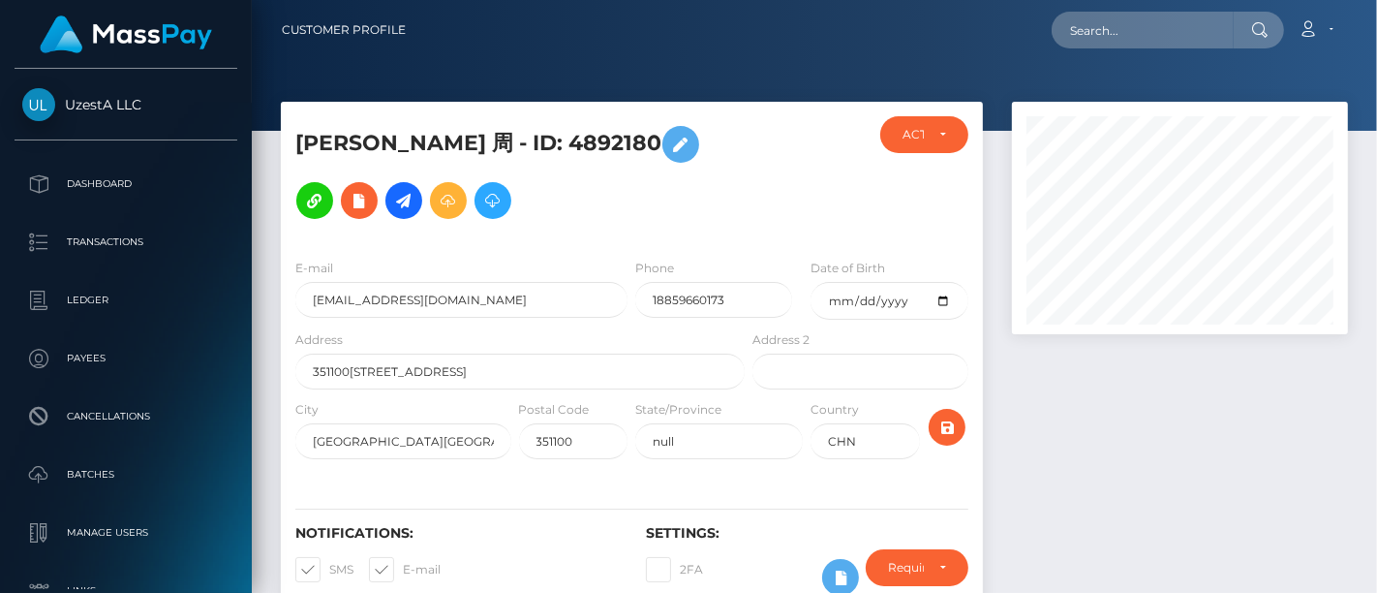
scroll to position [430, 0]
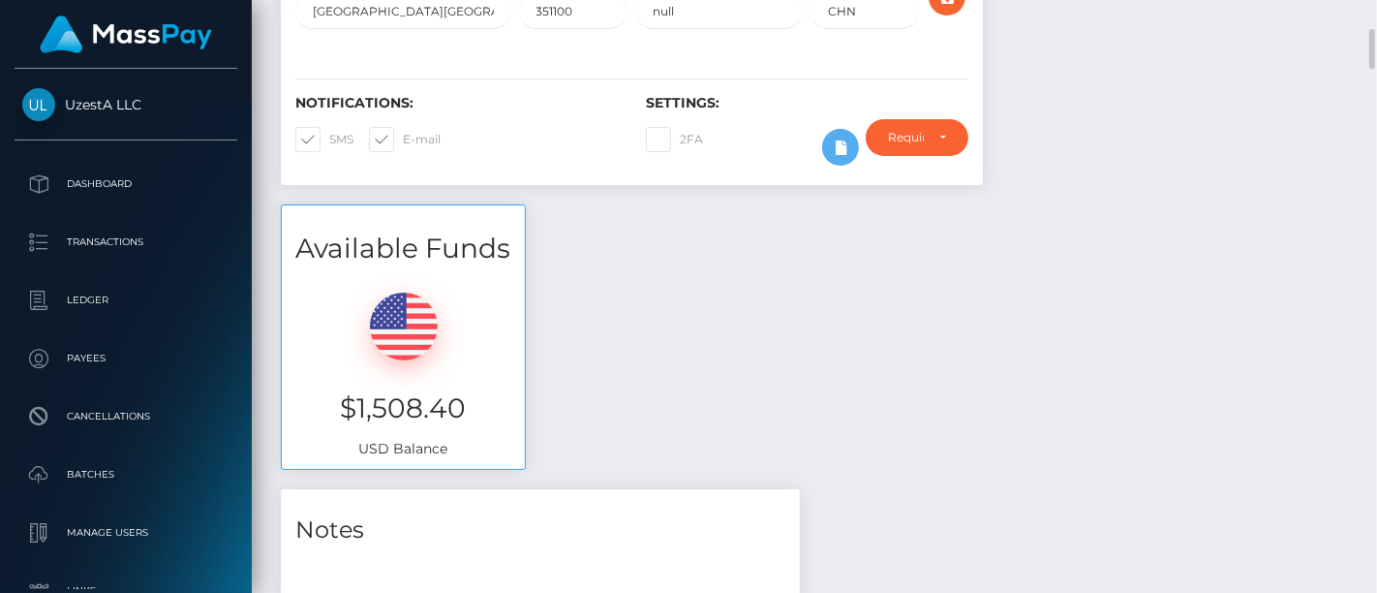
drag, startPoint x: 918, startPoint y: 354, endPoint x: 912, endPoint y: 374, distance: 20.2
click at [919, 354] on div "Available Funds $1,508.40 USD Balance" at bounding box center [814, 346] width 1096 height 285
